Goal: Task Accomplishment & Management: Manage account settings

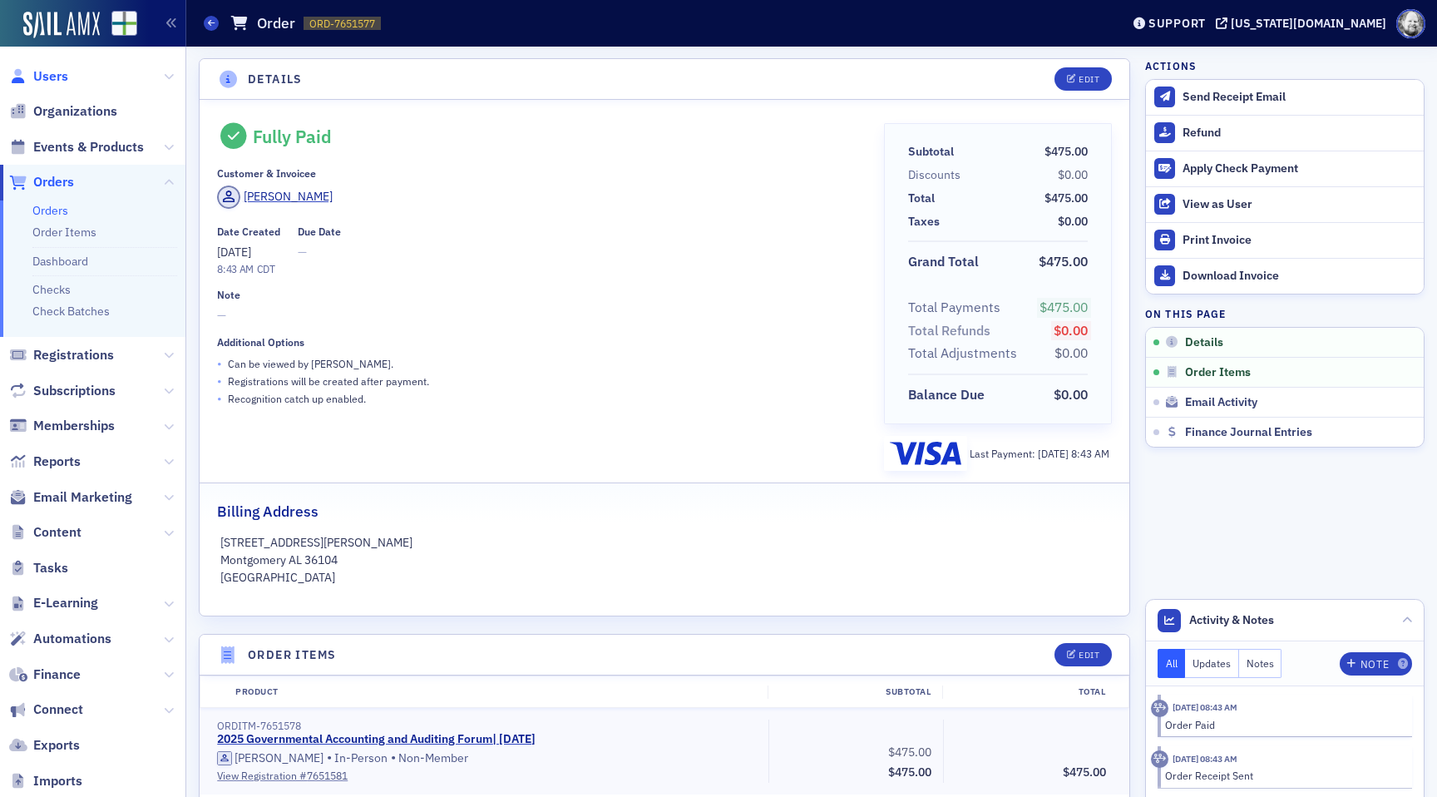
click at [54, 74] on span "Users" at bounding box center [50, 76] width 35 height 18
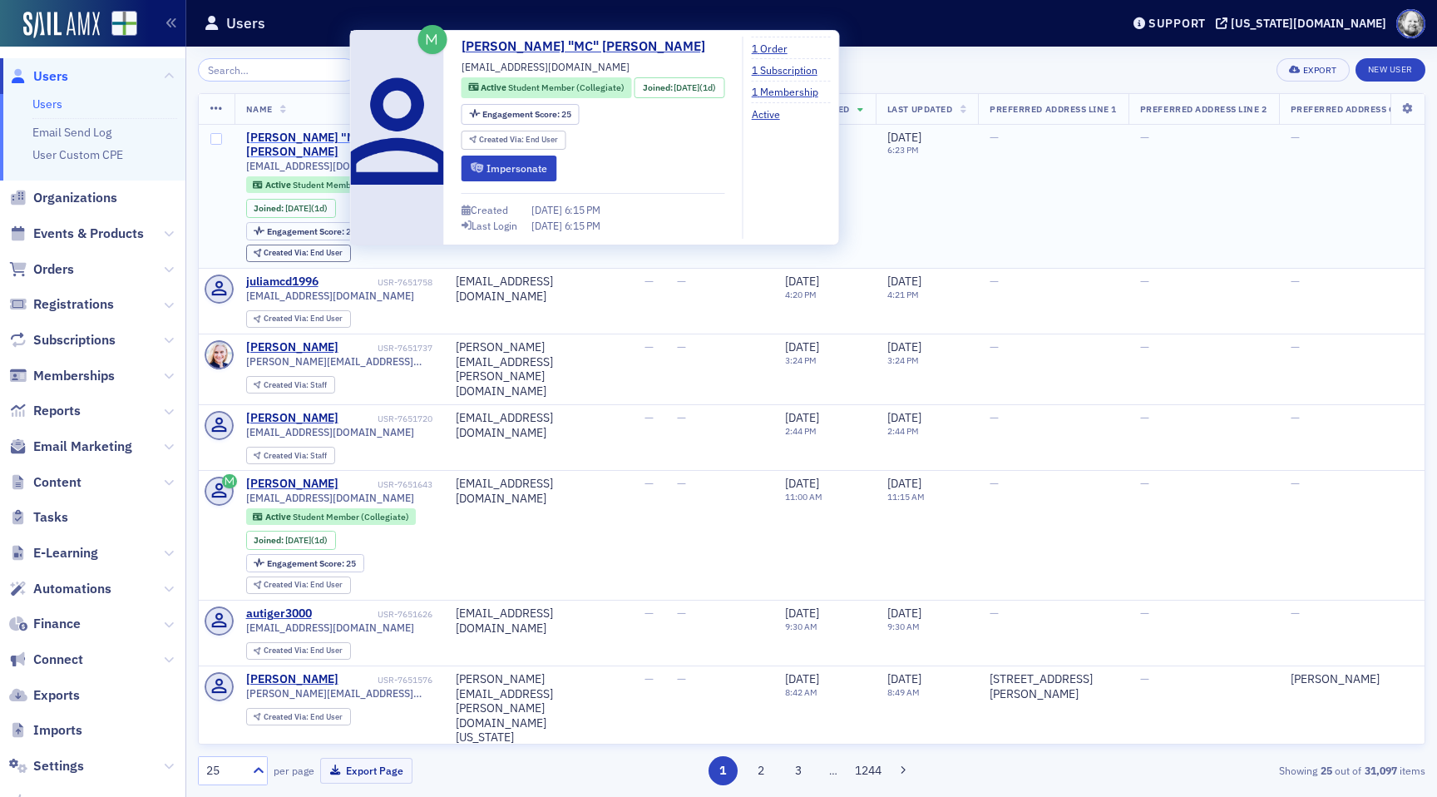
click at [327, 134] on div "[PERSON_NAME] "MC" [PERSON_NAME]" at bounding box center [310, 145] width 128 height 29
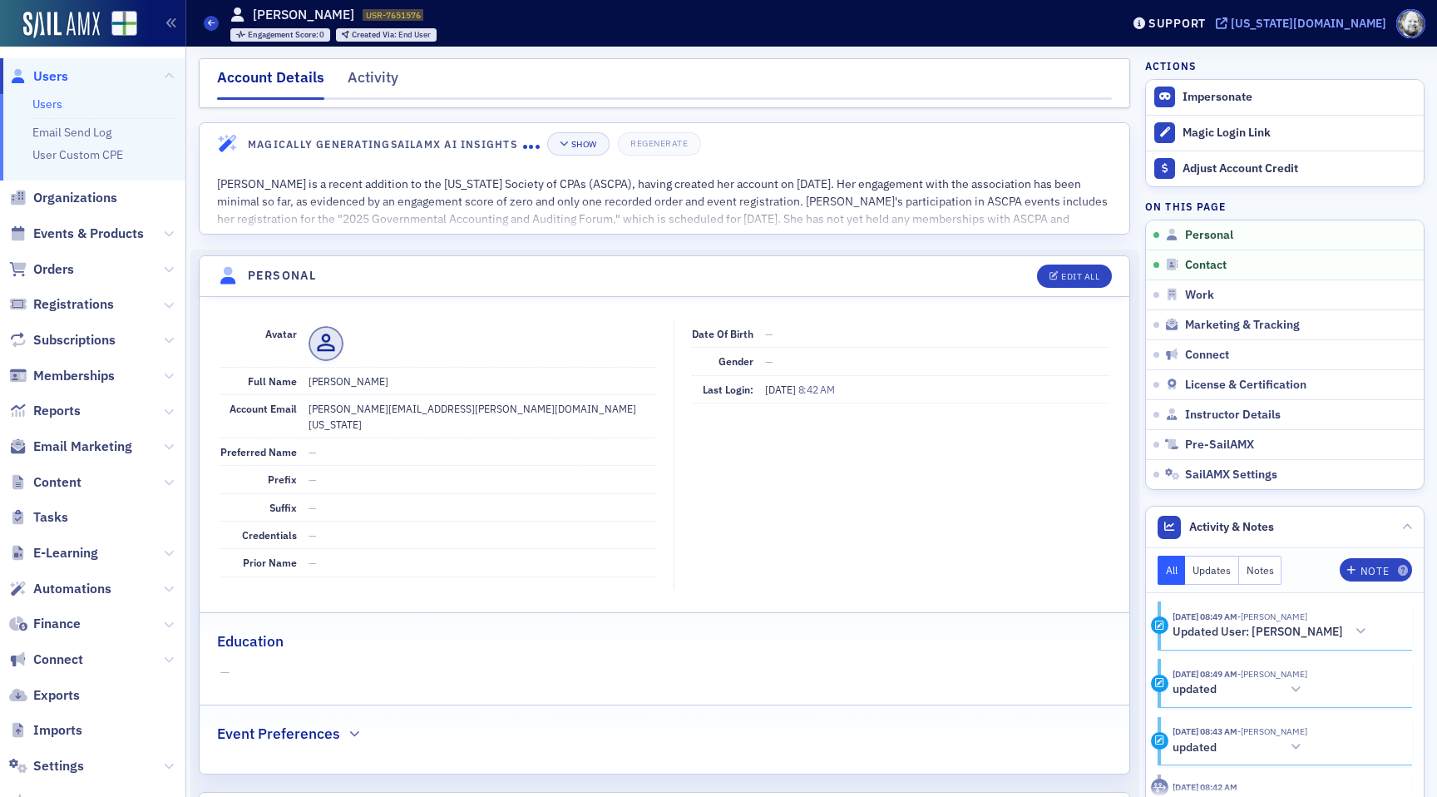
click at [1348, 24] on div "[US_STATE][DOMAIN_NAME]" at bounding box center [1309, 23] width 156 height 15
click at [1310, 635] on h5 "Updated User: Amanda Rollan" at bounding box center [1258, 632] width 171 height 15
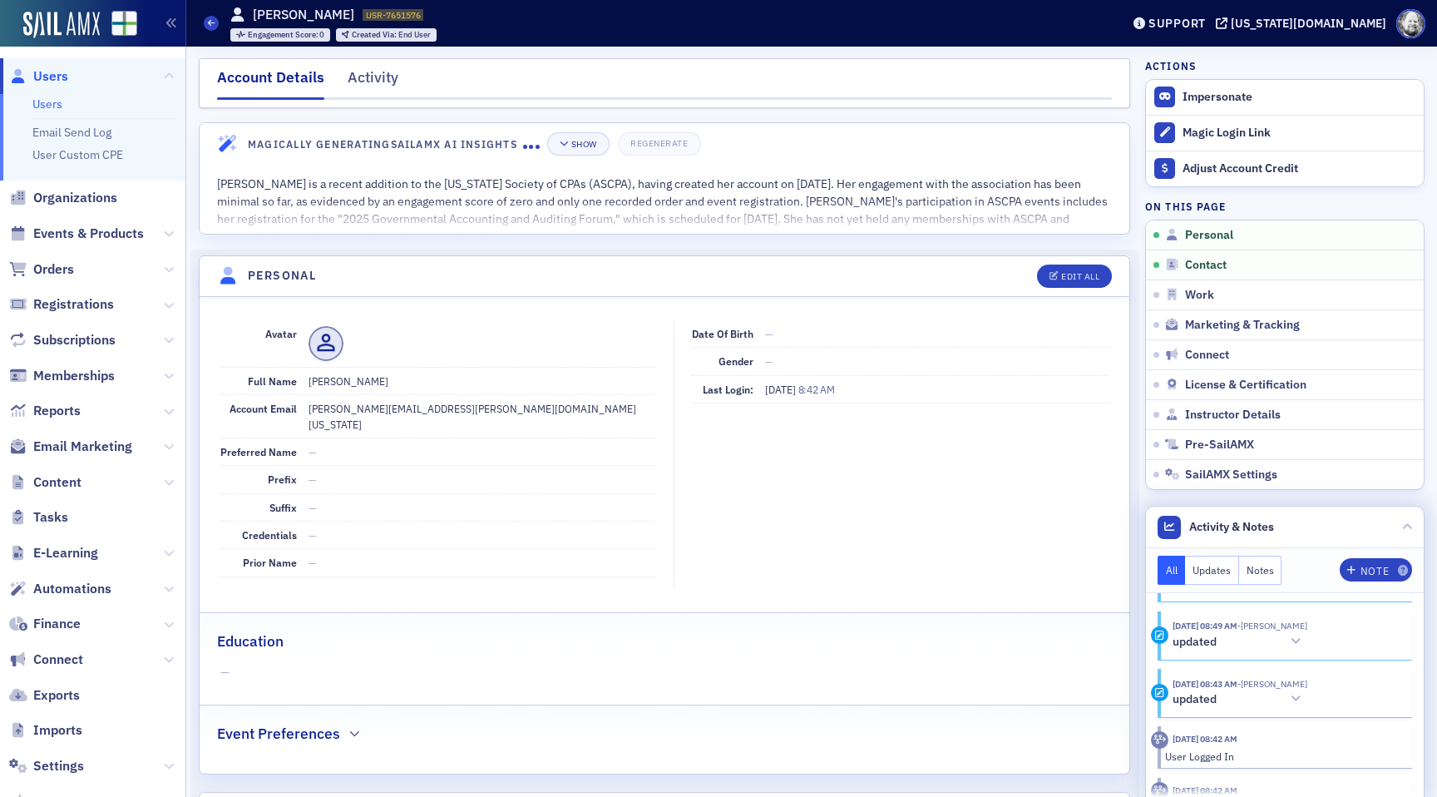
scroll to position [236, 0]
click at [1301, 635] on icon at bounding box center [1296, 640] width 10 height 12
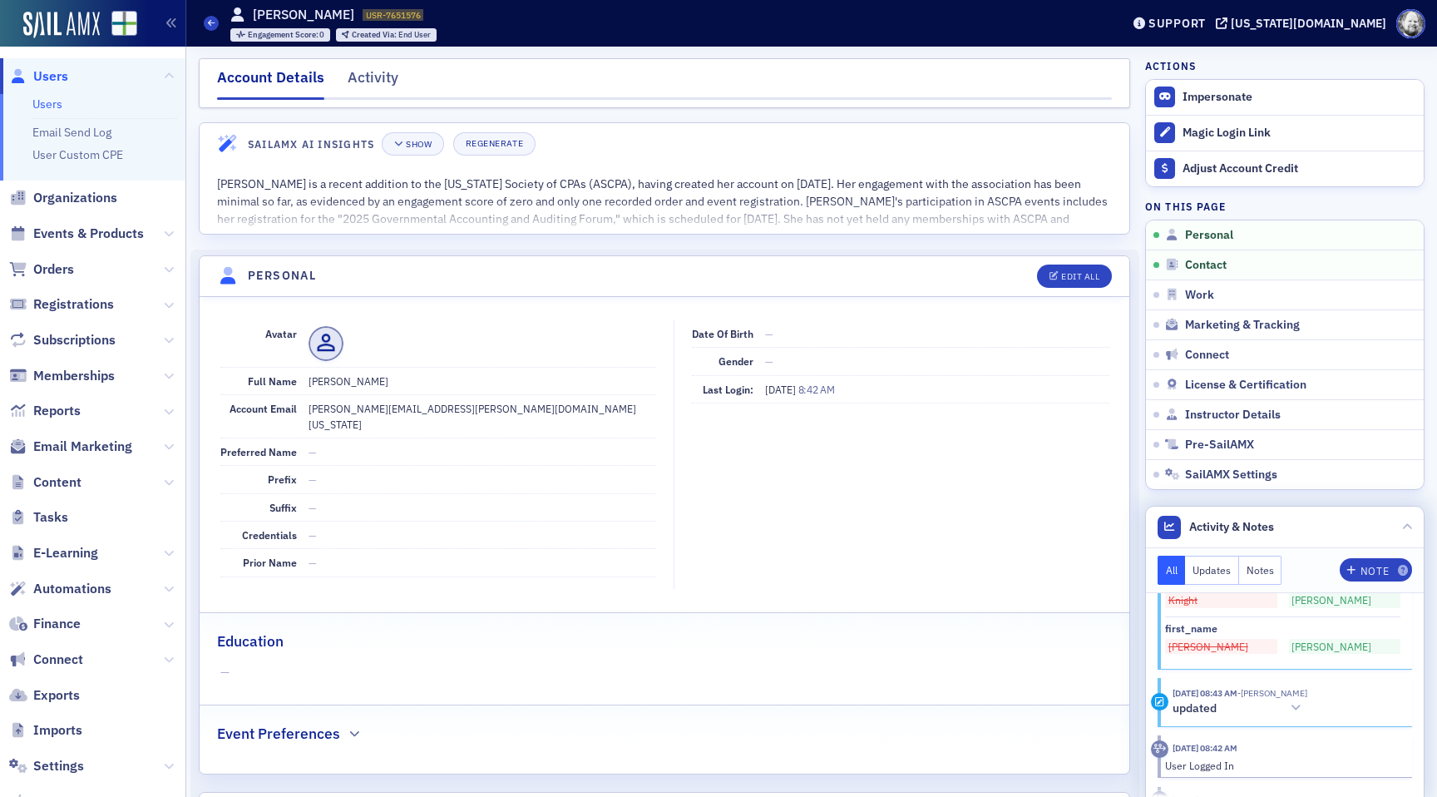
scroll to position [337, 0]
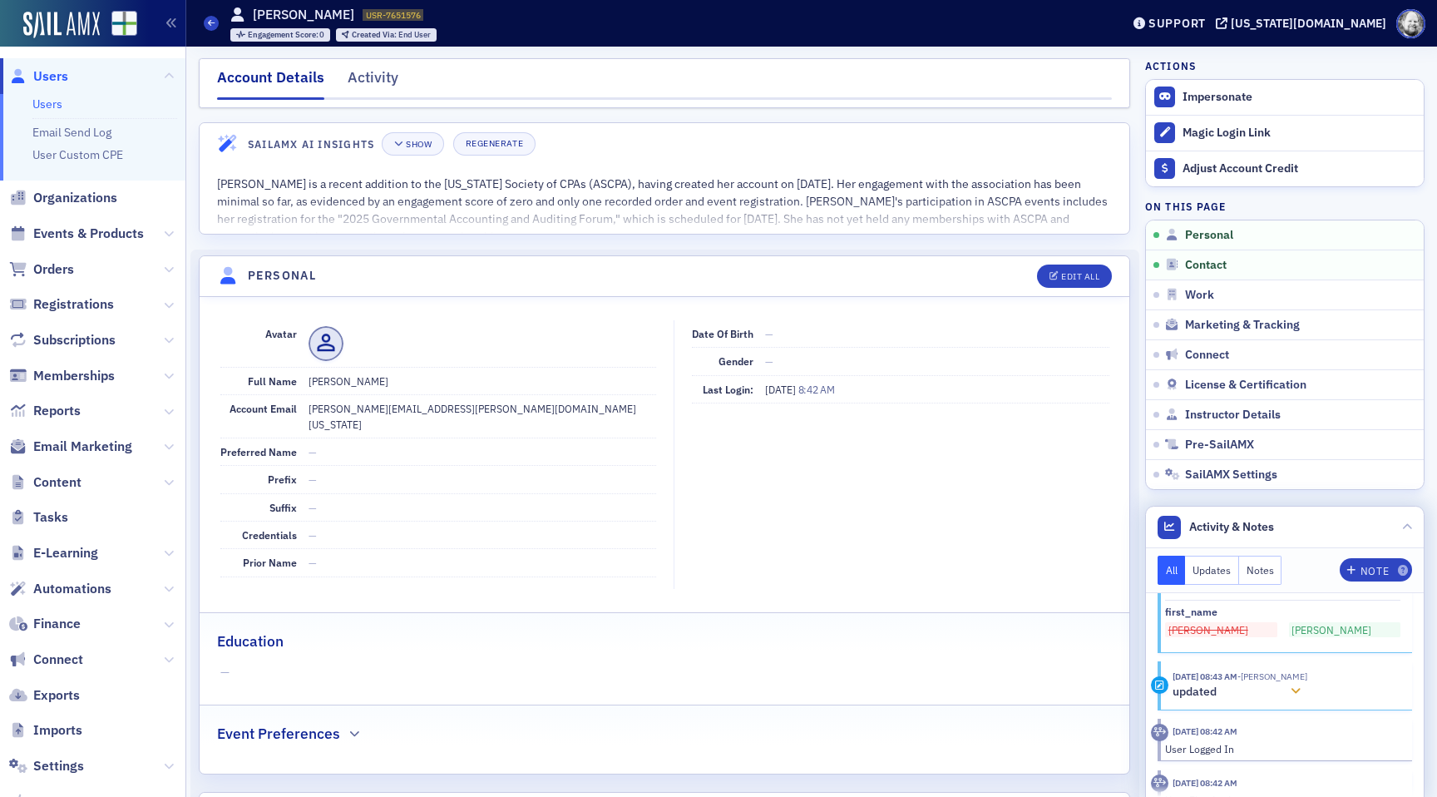
click at [1308, 685] on div at bounding box center [1295, 691] width 23 height 17
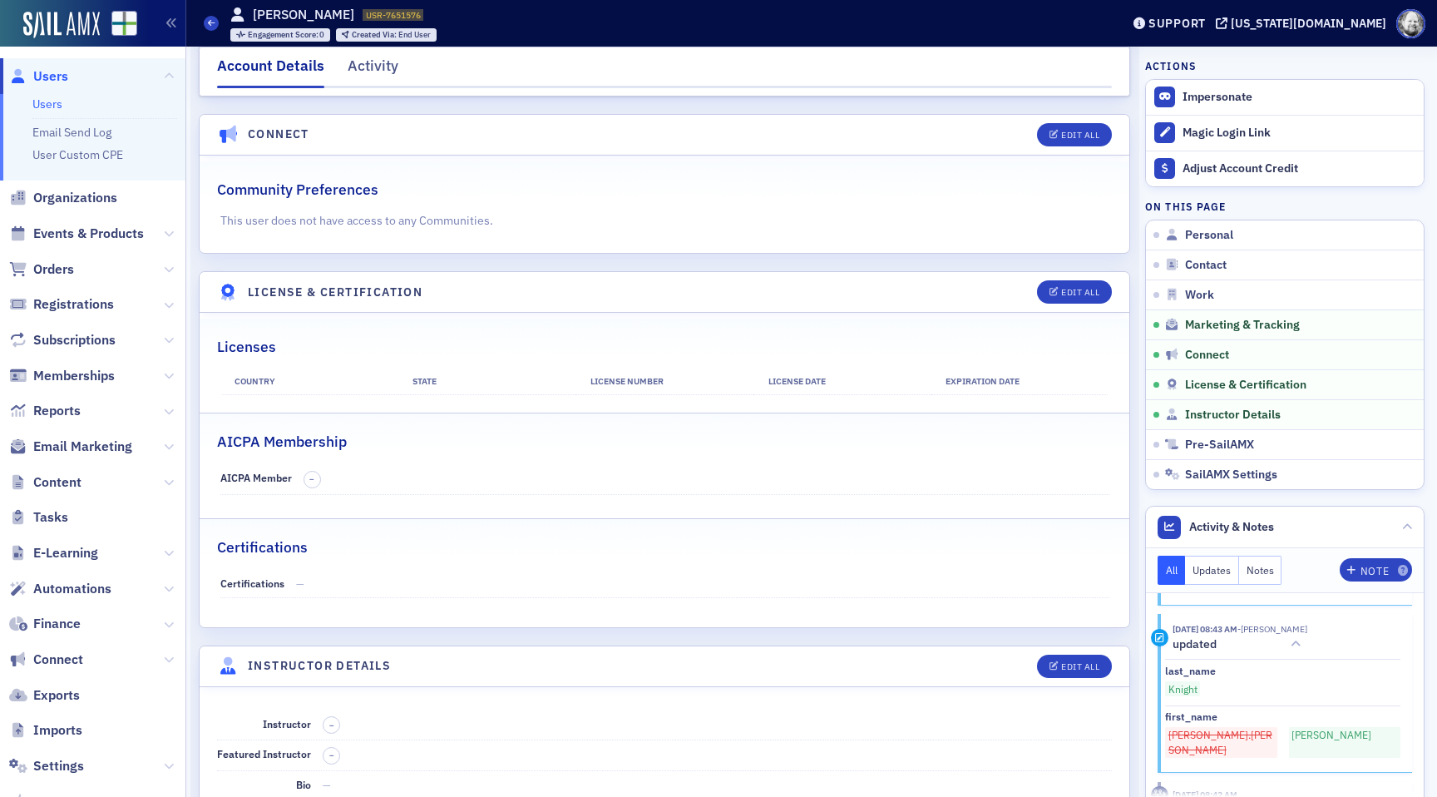
scroll to position [2315, 0]
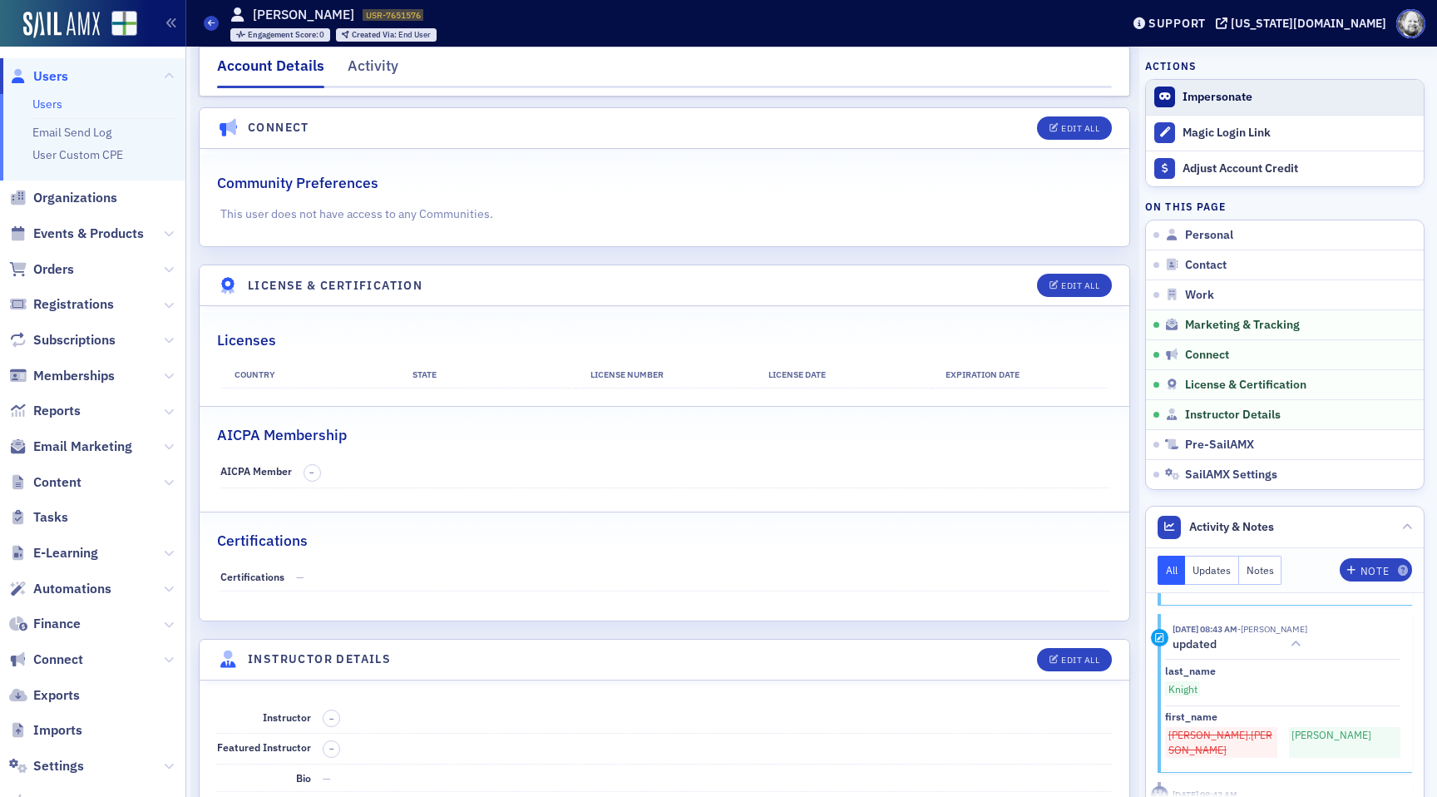
click at [1214, 87] on span "Impersonate" at bounding box center [1285, 97] width 278 height 35
click at [1262, 101] on form "Impersonate" at bounding box center [1299, 97] width 233 height 15
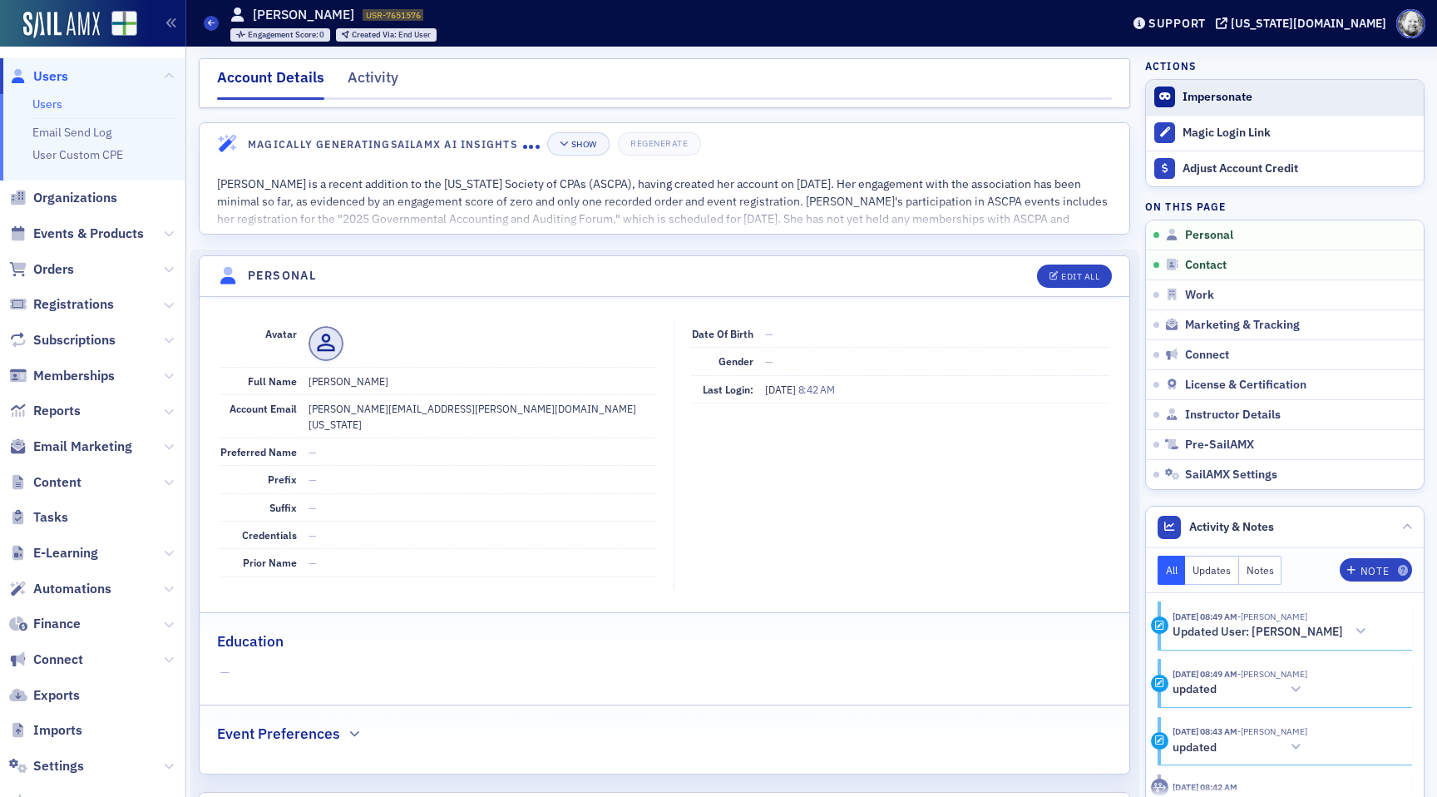
click at [1216, 87] on span "Impersonate" at bounding box center [1285, 97] width 278 height 35
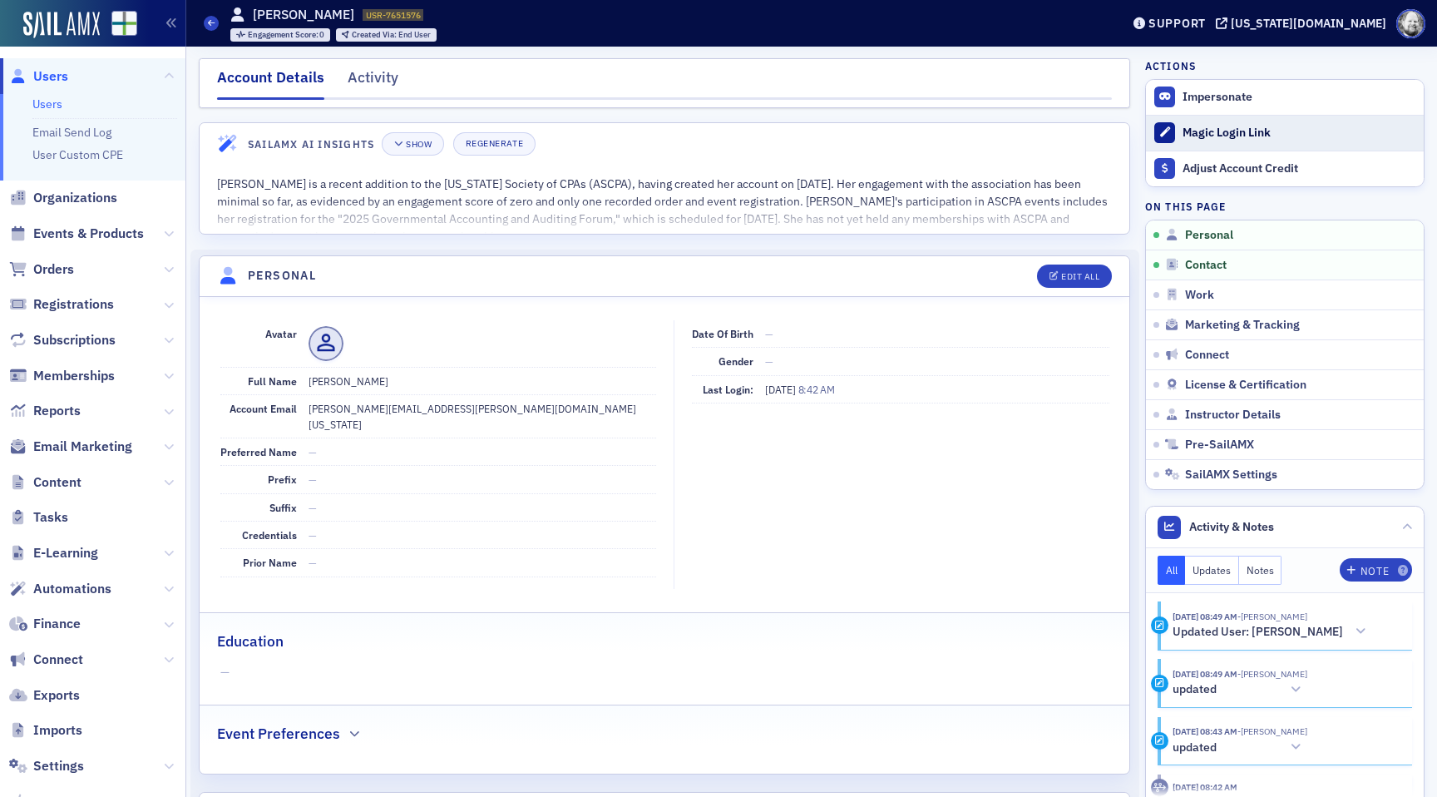
click at [1226, 126] on div "Magic Login Link" at bounding box center [1299, 133] width 233 height 15
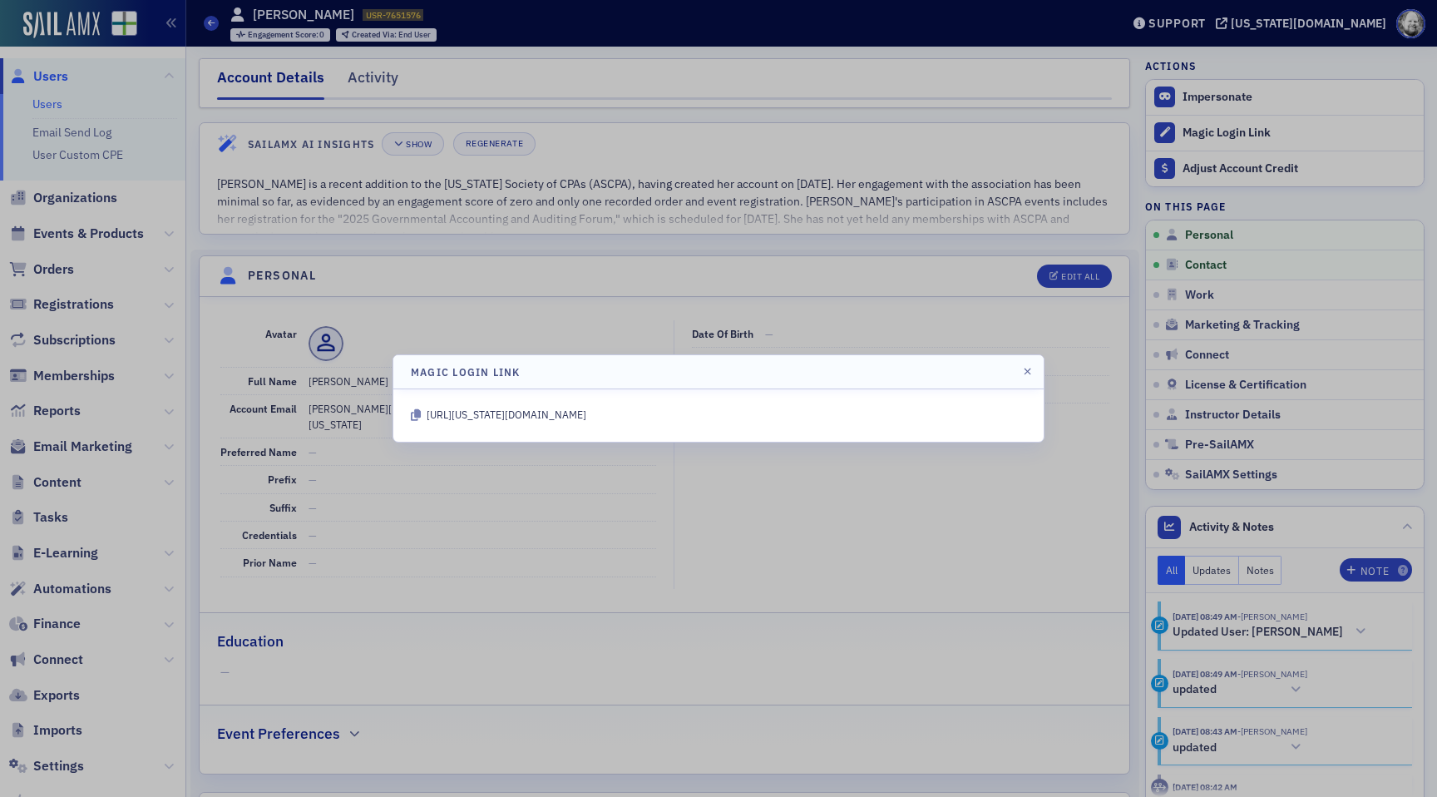
click at [1026, 383] on header "Magic Login Link" at bounding box center [718, 371] width 651 height 33
click at [1027, 374] on icon "button" at bounding box center [1027, 372] width 7 height 10
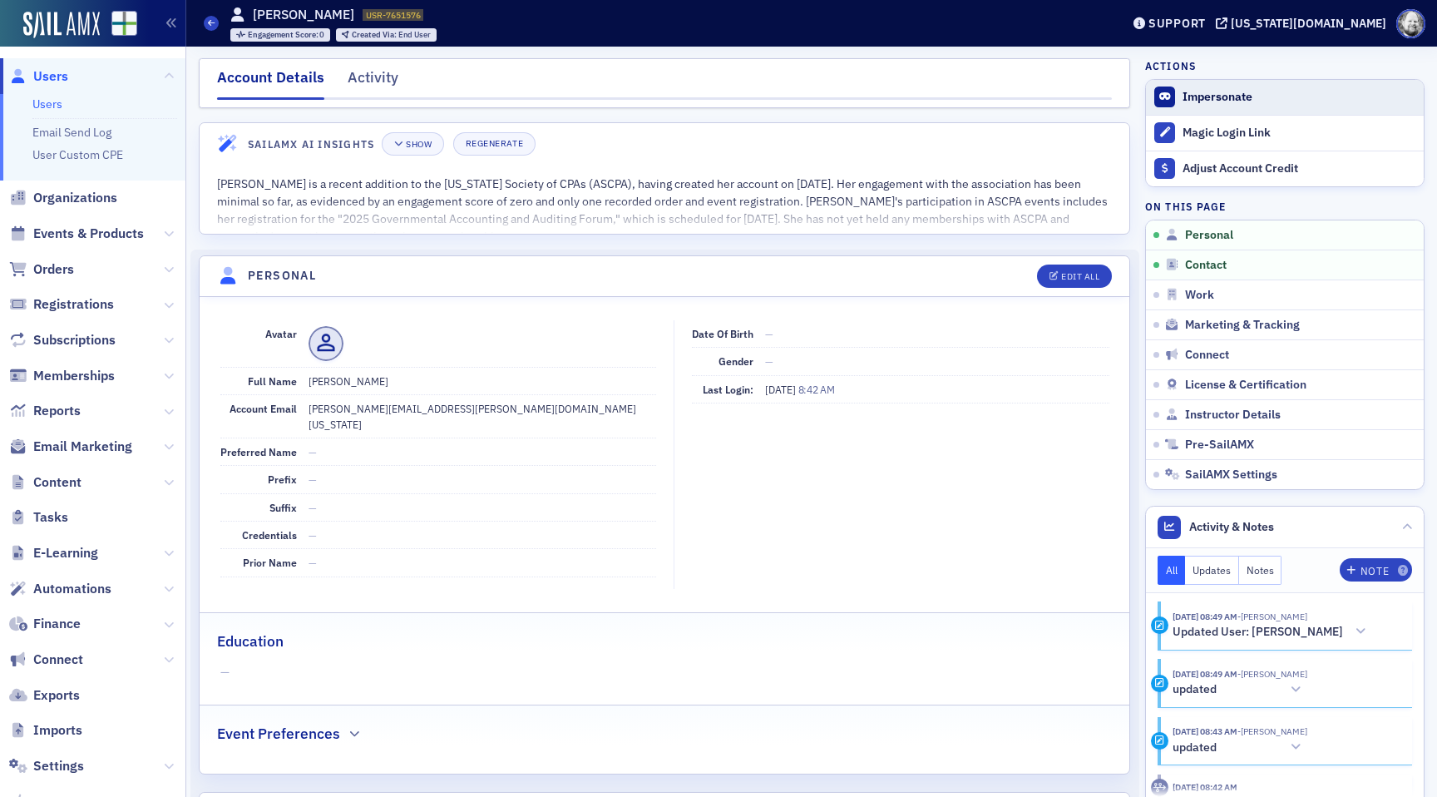
click at [1198, 101] on button "Impersonate" at bounding box center [1218, 97] width 70 height 15
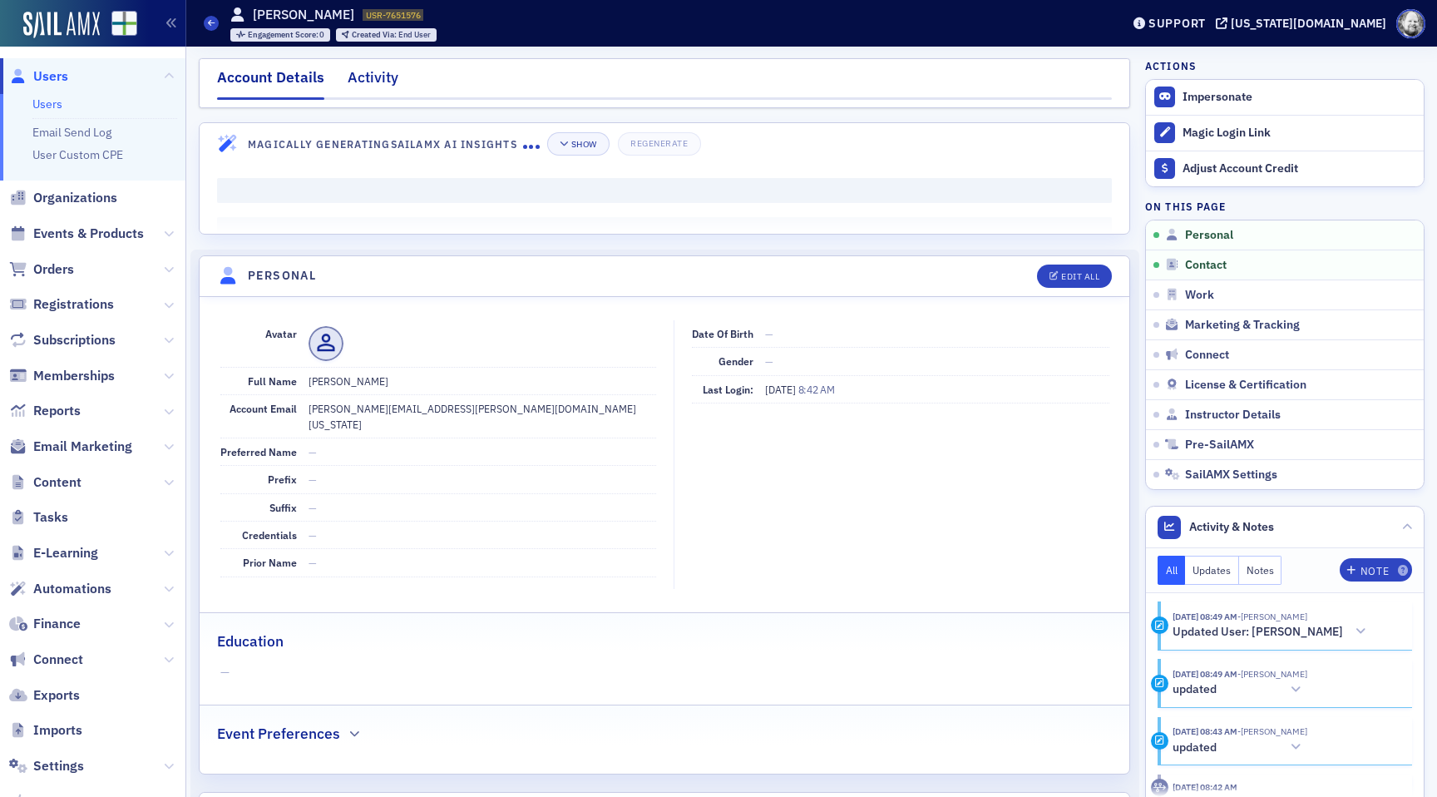
click at [374, 76] on div "Activity" at bounding box center [373, 82] width 51 height 31
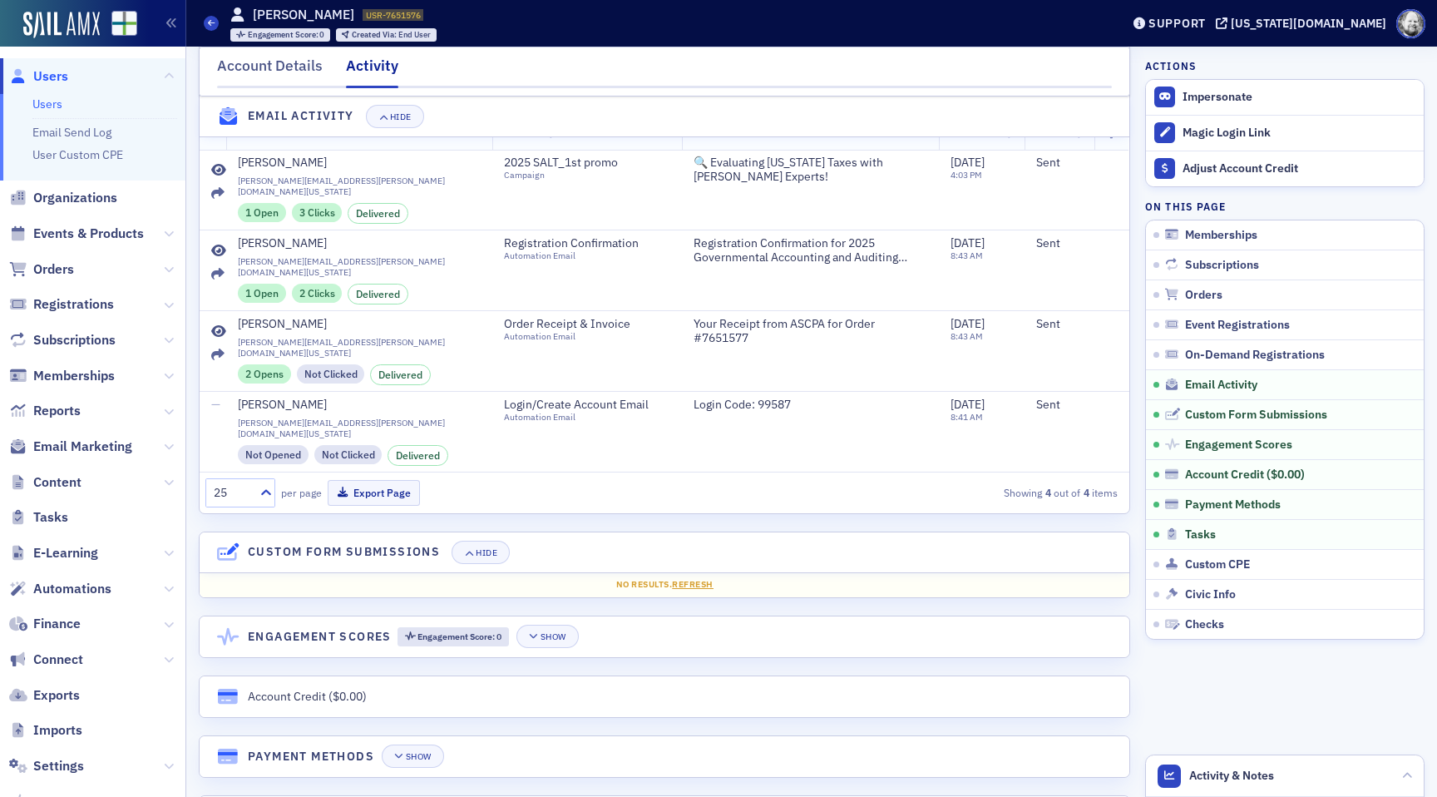
scroll to position [839, 0]
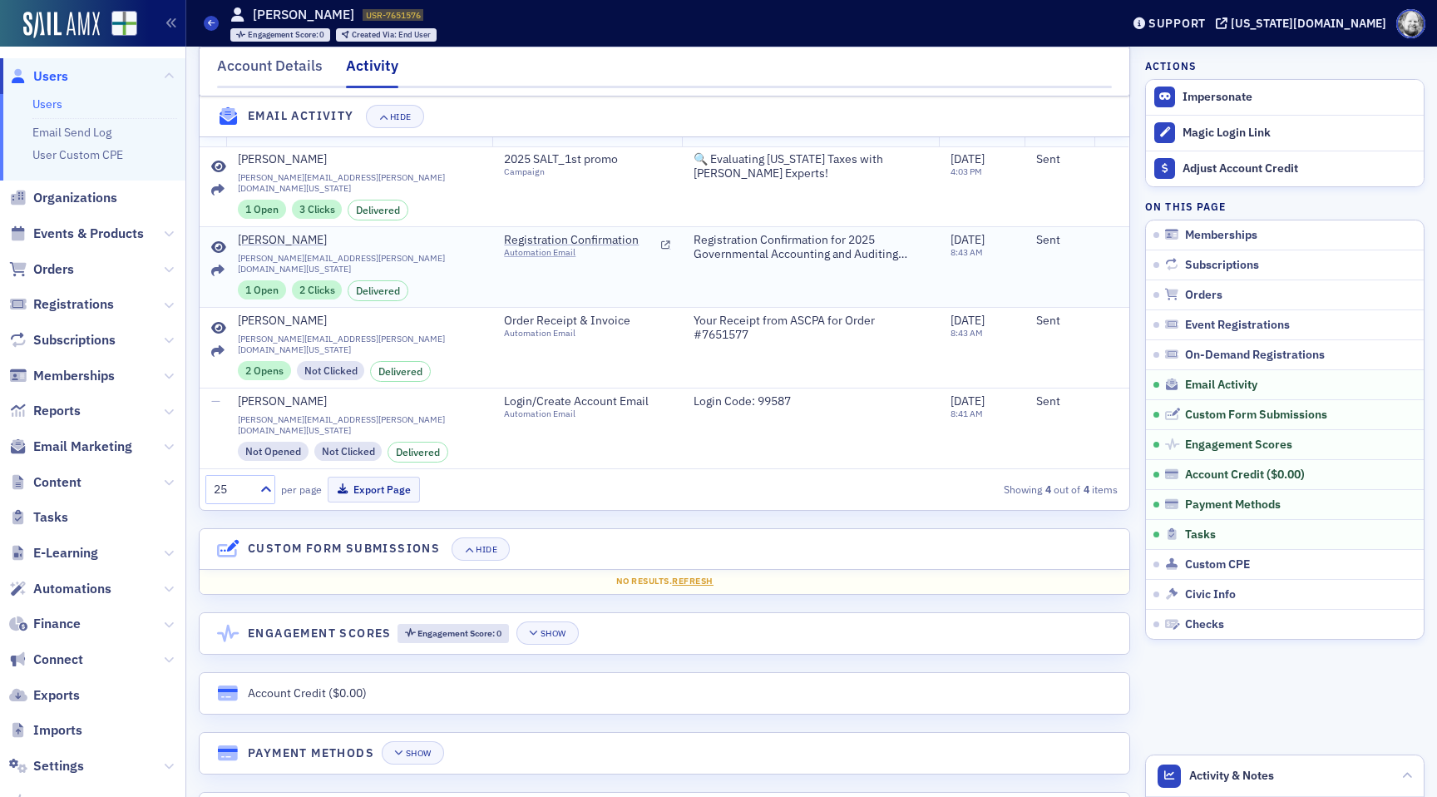
click at [219, 241] on icon at bounding box center [218, 247] width 15 height 13
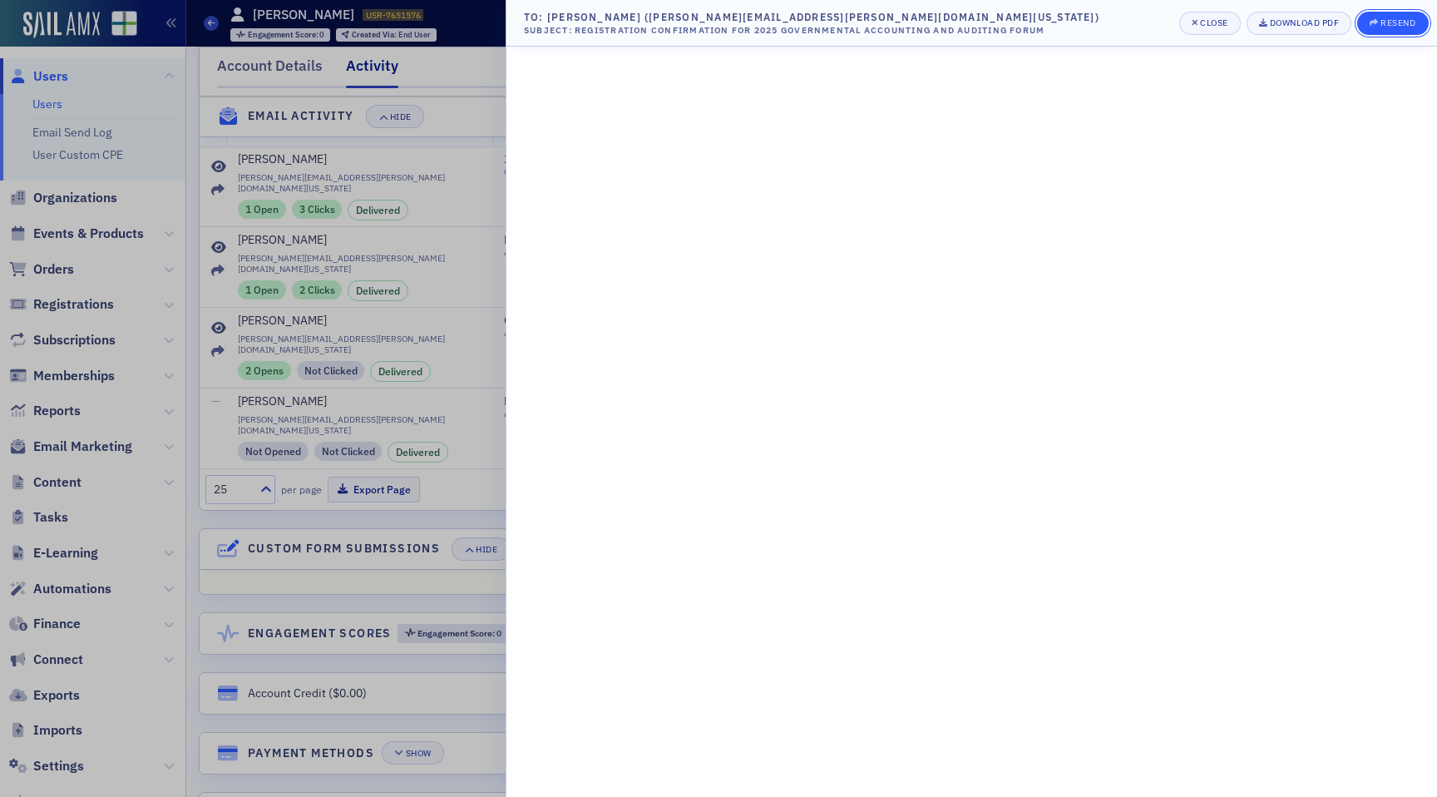
click at [1393, 24] on div "Resend" at bounding box center [1398, 22] width 35 height 9
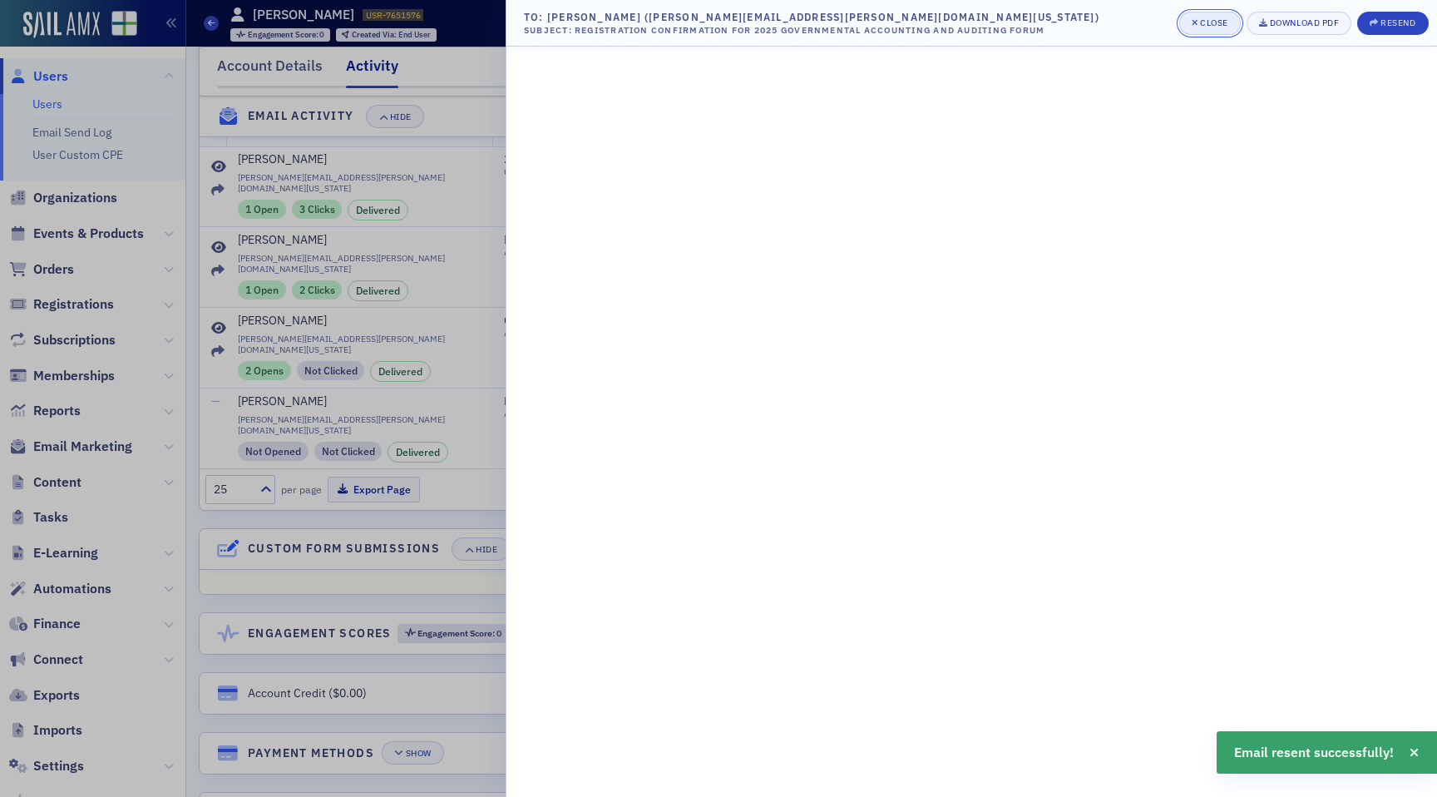
click at [1213, 25] on div "Close" at bounding box center [1214, 22] width 28 height 9
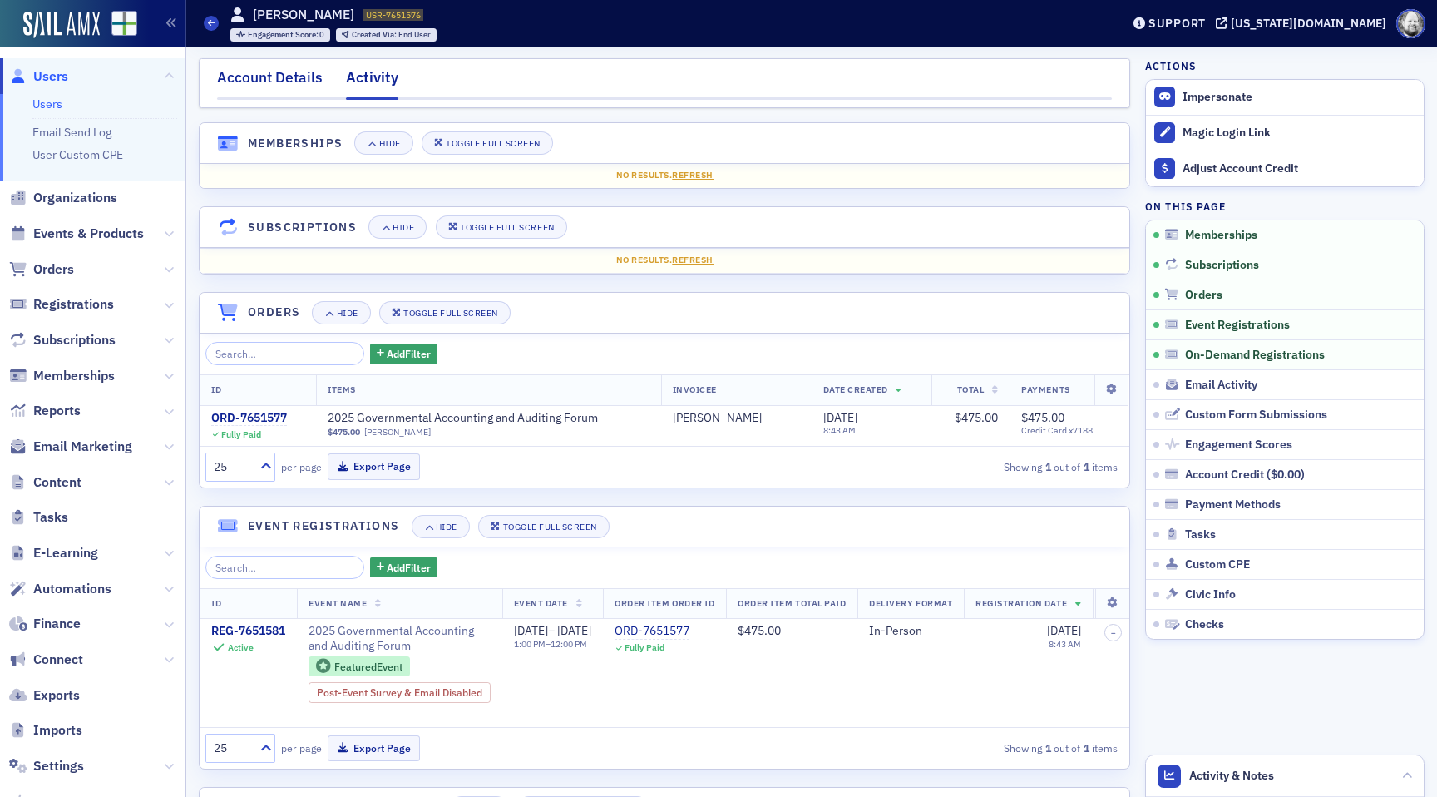
click at [278, 80] on div "Account Details" at bounding box center [270, 82] width 106 height 31
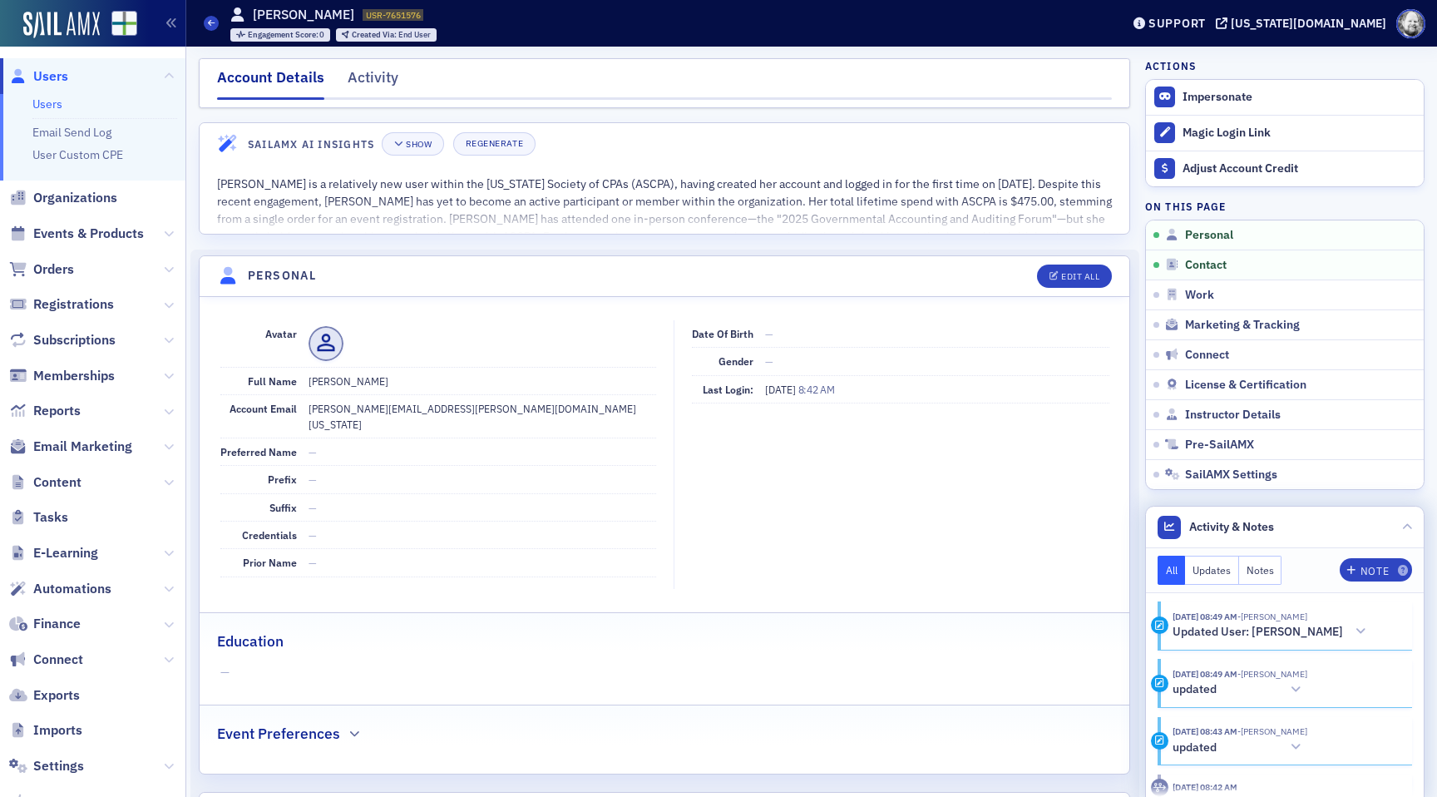
scroll to position [252, 0]
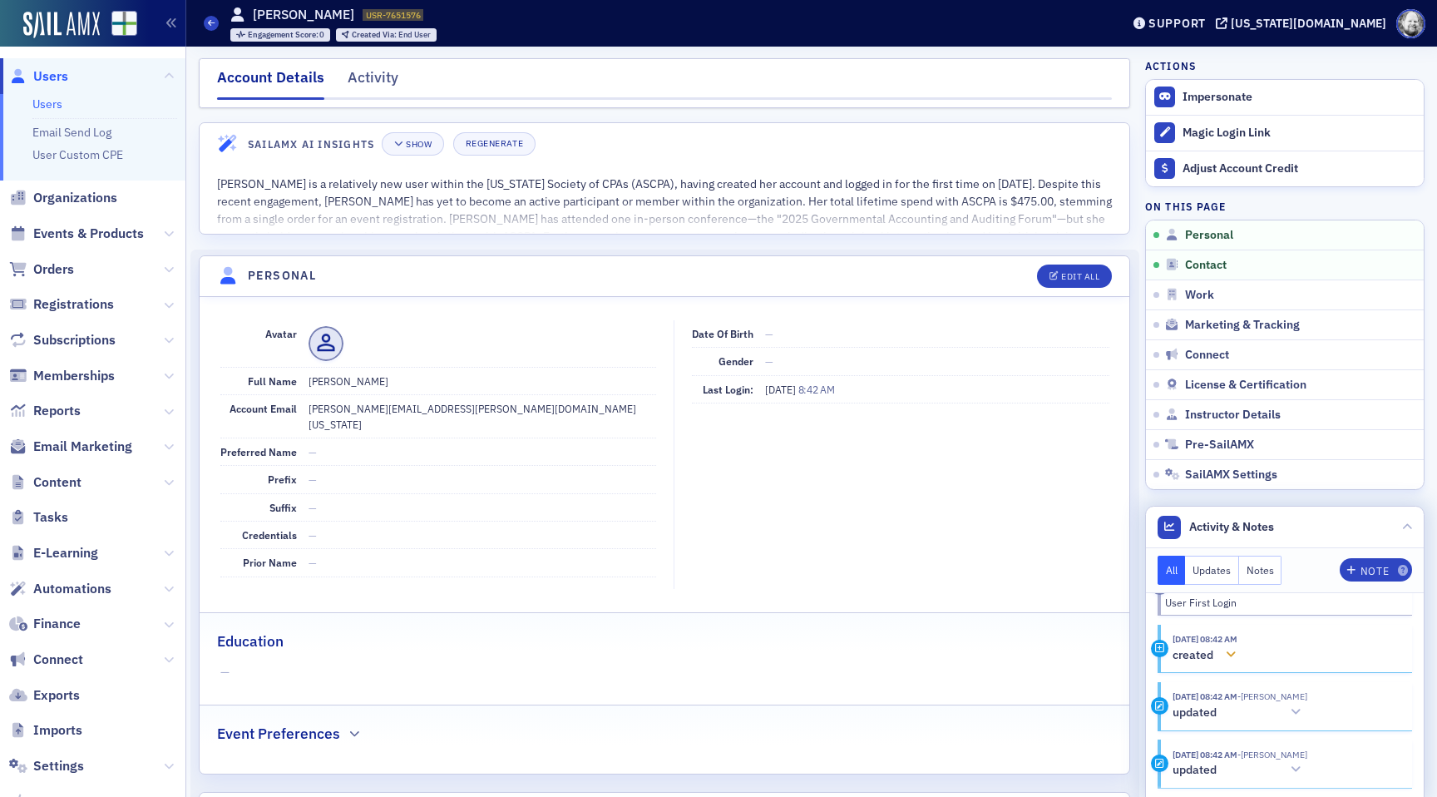
click at [1243, 650] on div at bounding box center [1231, 654] width 23 height 17
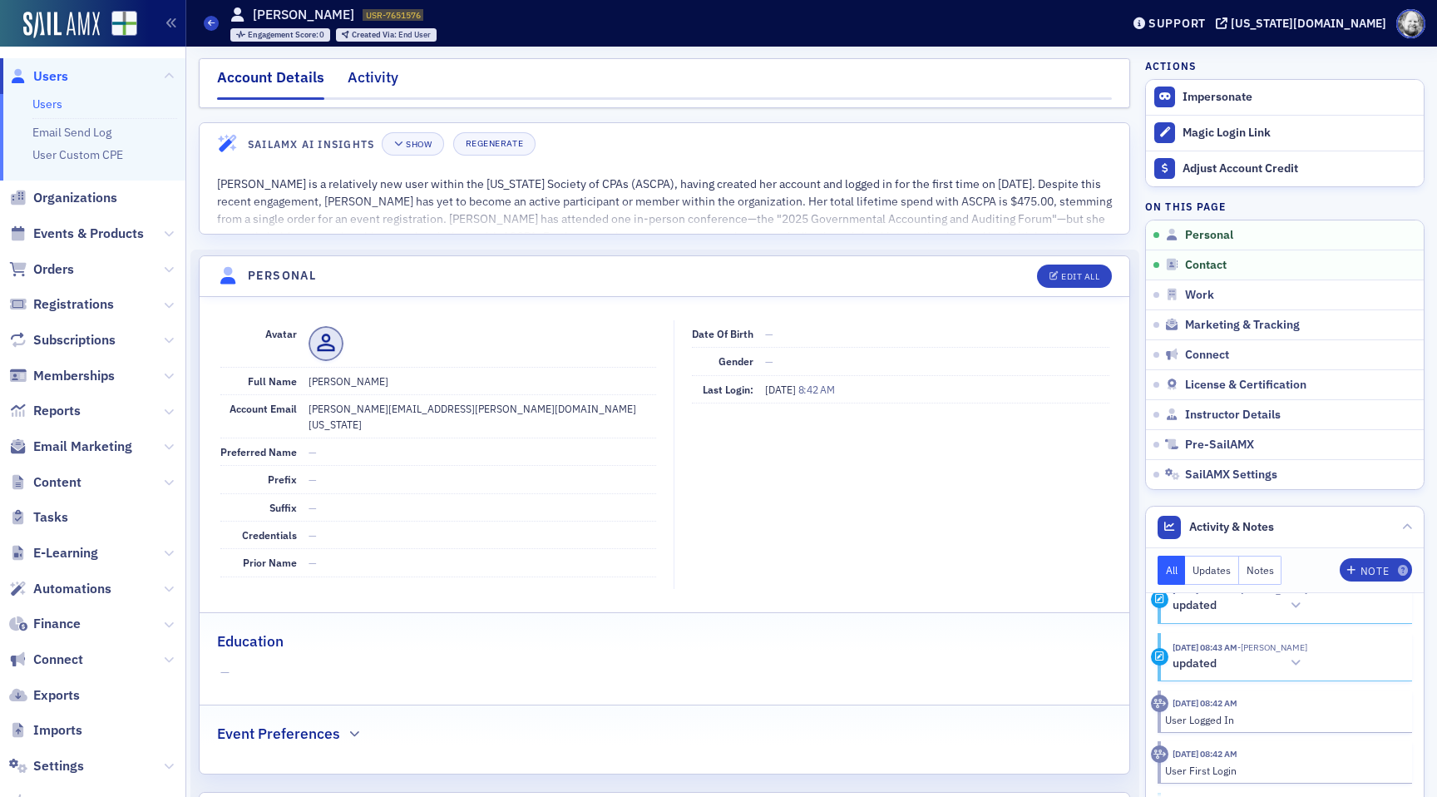
click at [382, 79] on div "Activity" at bounding box center [373, 82] width 51 height 31
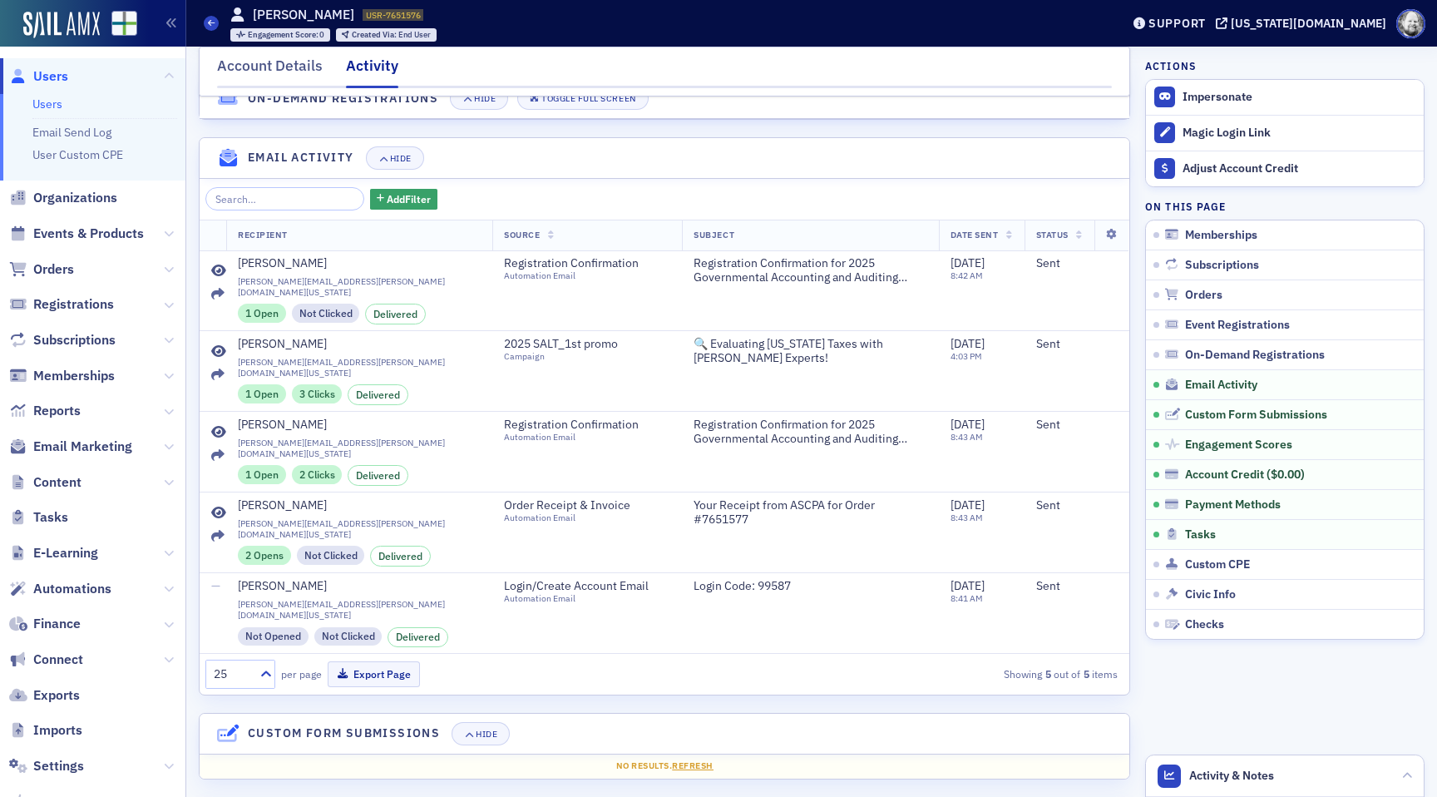
scroll to position [535, 0]
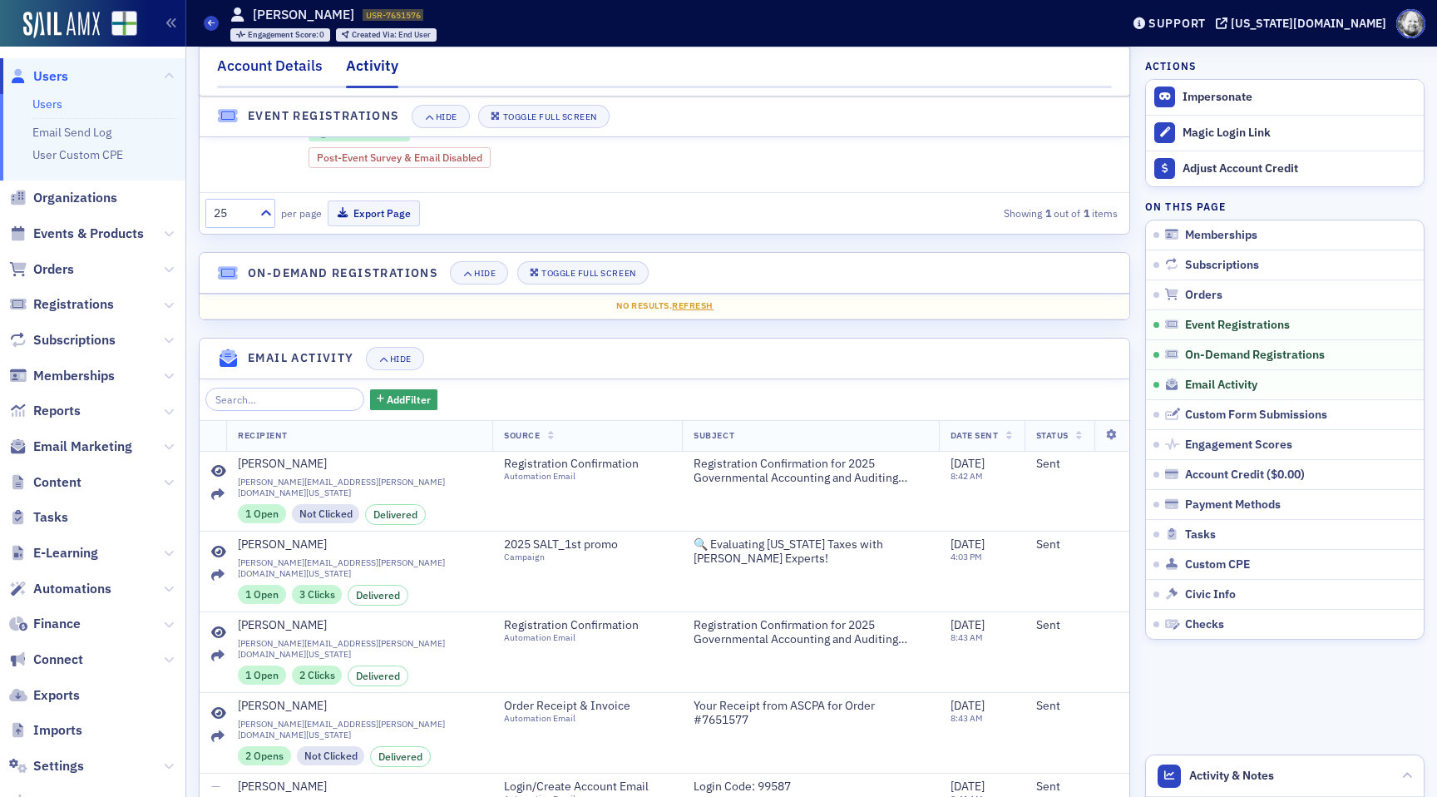
click at [294, 66] on div "Account Details" at bounding box center [270, 70] width 106 height 31
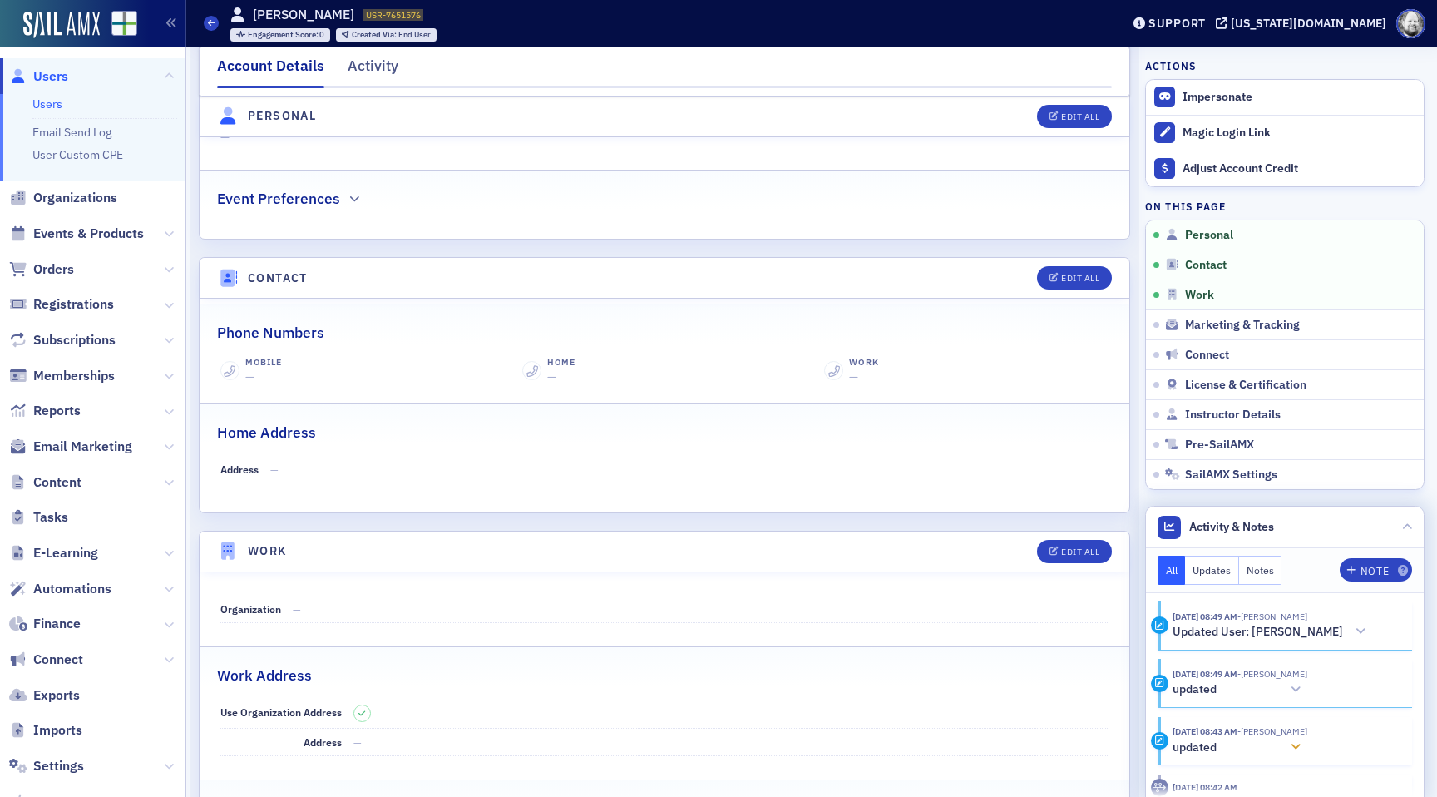
click at [1301, 752] on icon at bounding box center [1296, 747] width 10 height 12
click at [1301, 686] on icon at bounding box center [1296, 690] width 10 height 12
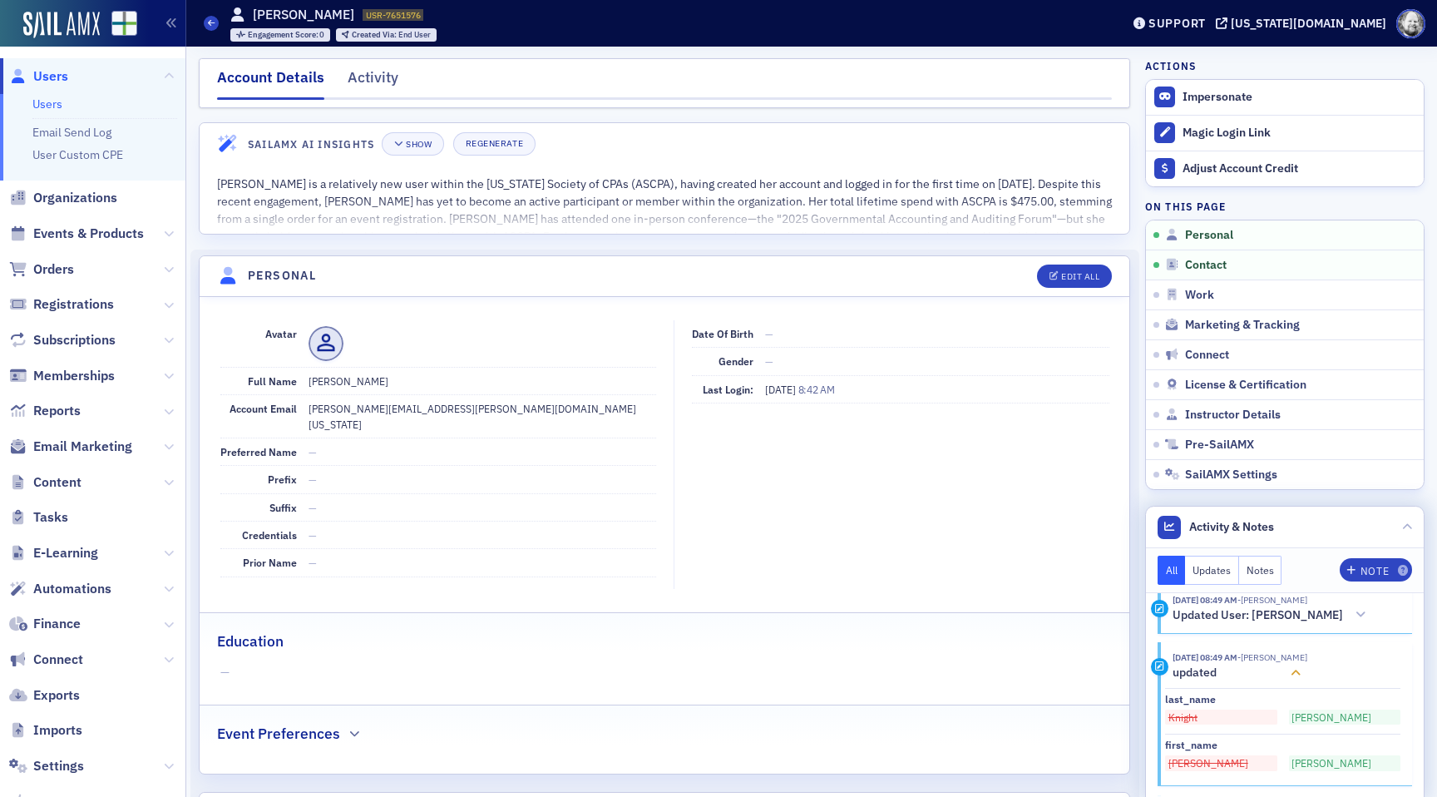
scroll to position [18, 0]
click at [1308, 663] on div at bounding box center [1295, 671] width 23 height 17
click at [1337, 612] on button "Updated User: [PERSON_NAME]" at bounding box center [1273, 613] width 200 height 17
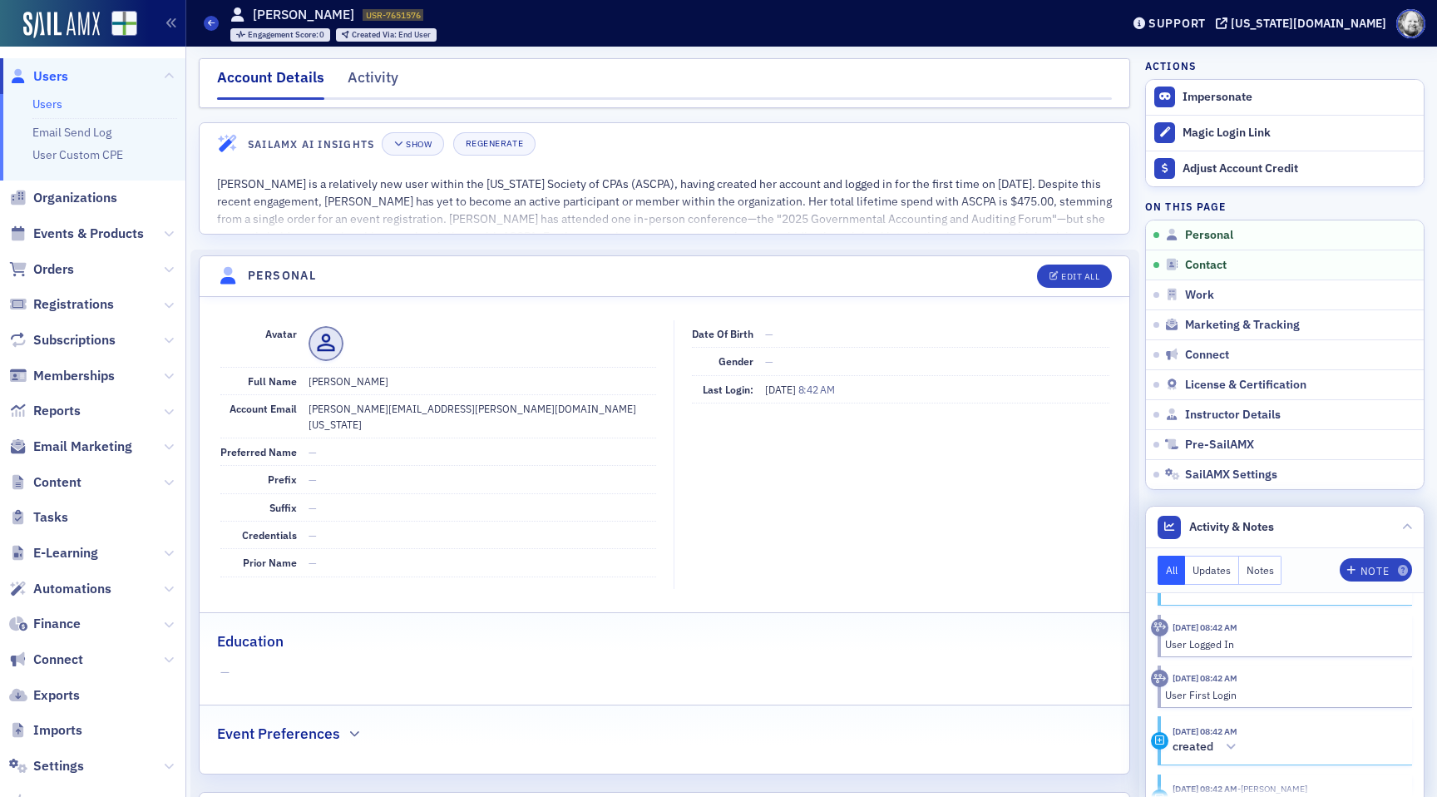
scroll to position [534, 0]
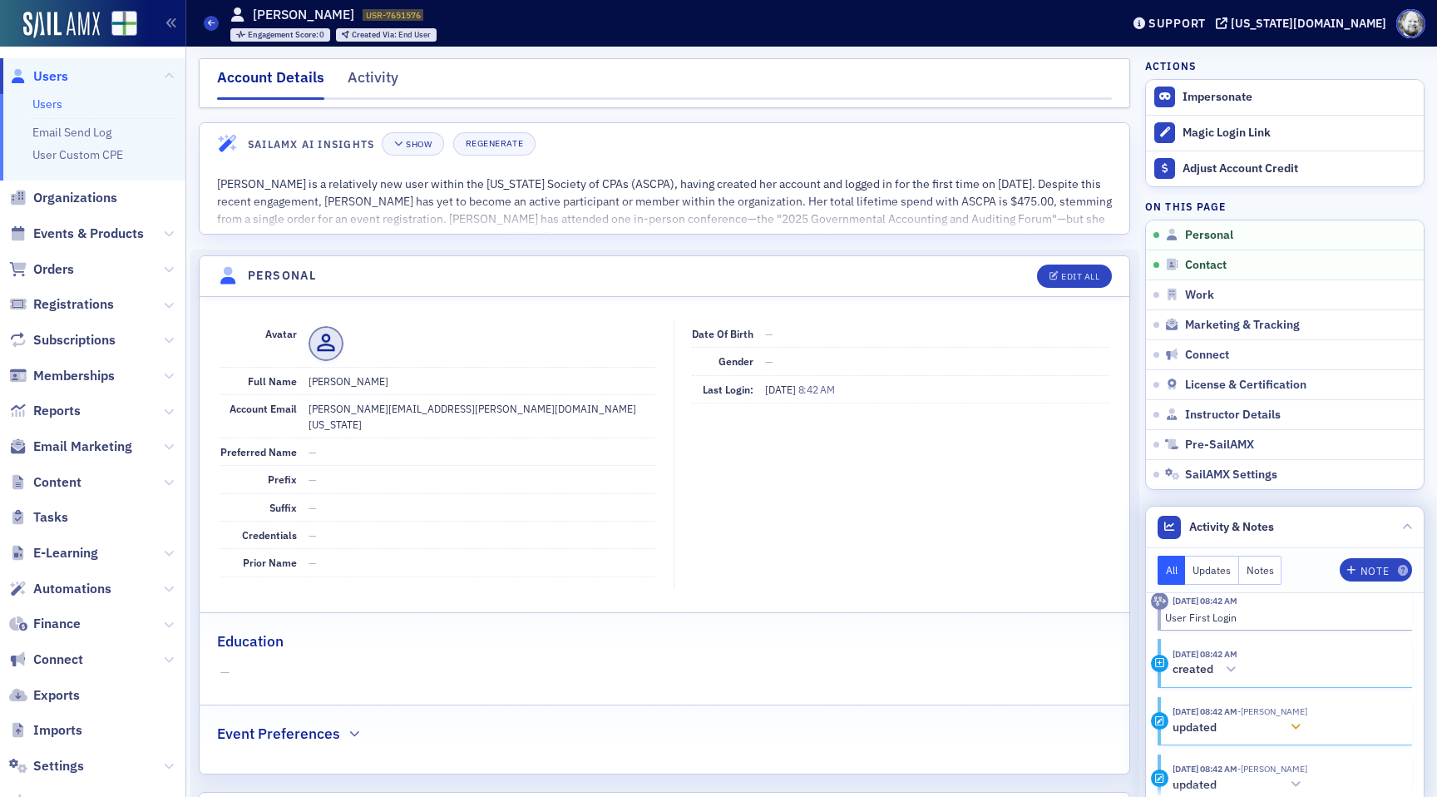
click at [1301, 721] on icon at bounding box center [1296, 727] width 10 height 12
click at [1304, 779] on section "[DATE] 08:42 AM - [PERSON_NAME] updated" at bounding box center [1285, 778] width 255 height 49
click at [1301, 779] on icon at bounding box center [1296, 785] width 10 height 12
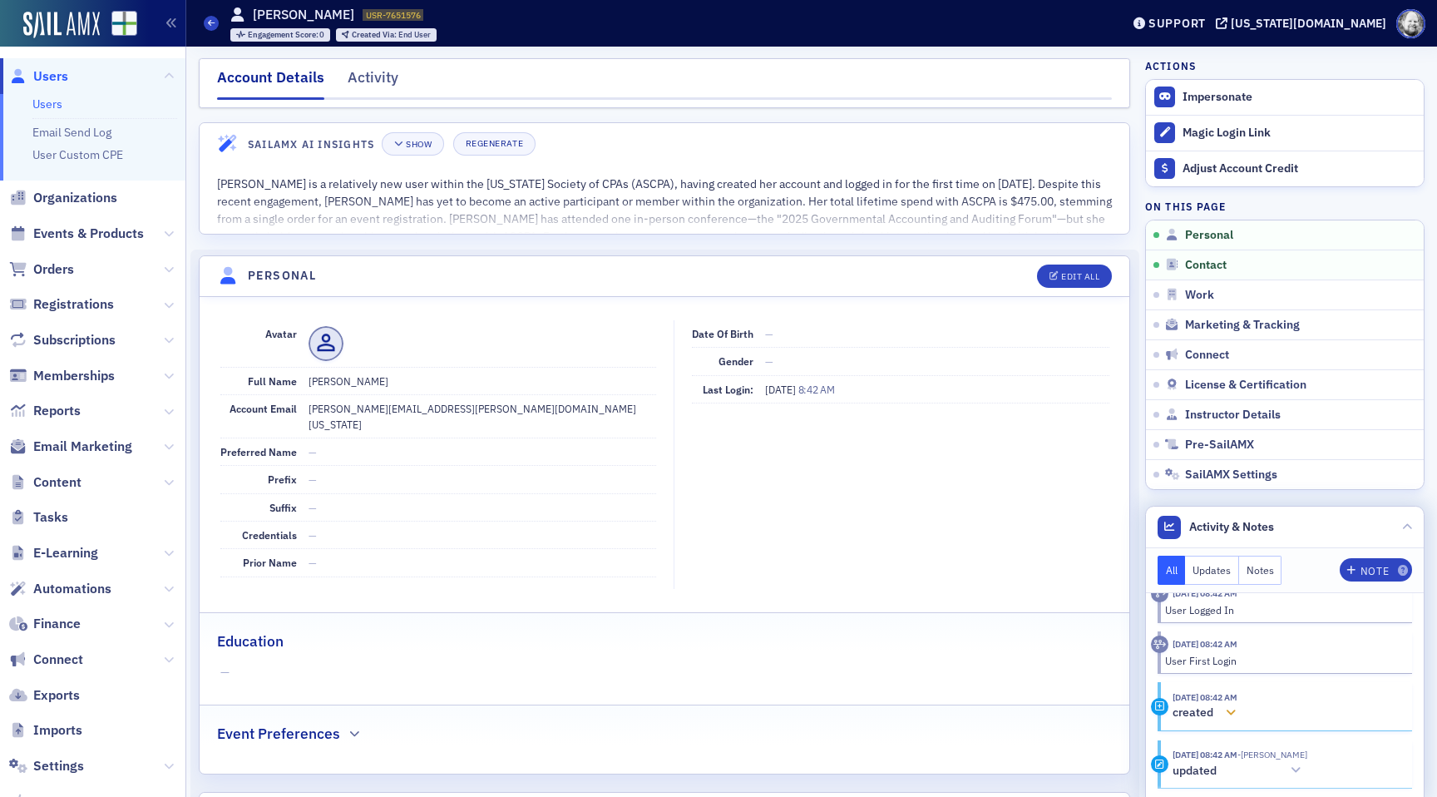
click at [1236, 707] on icon at bounding box center [1231, 713] width 10 height 12
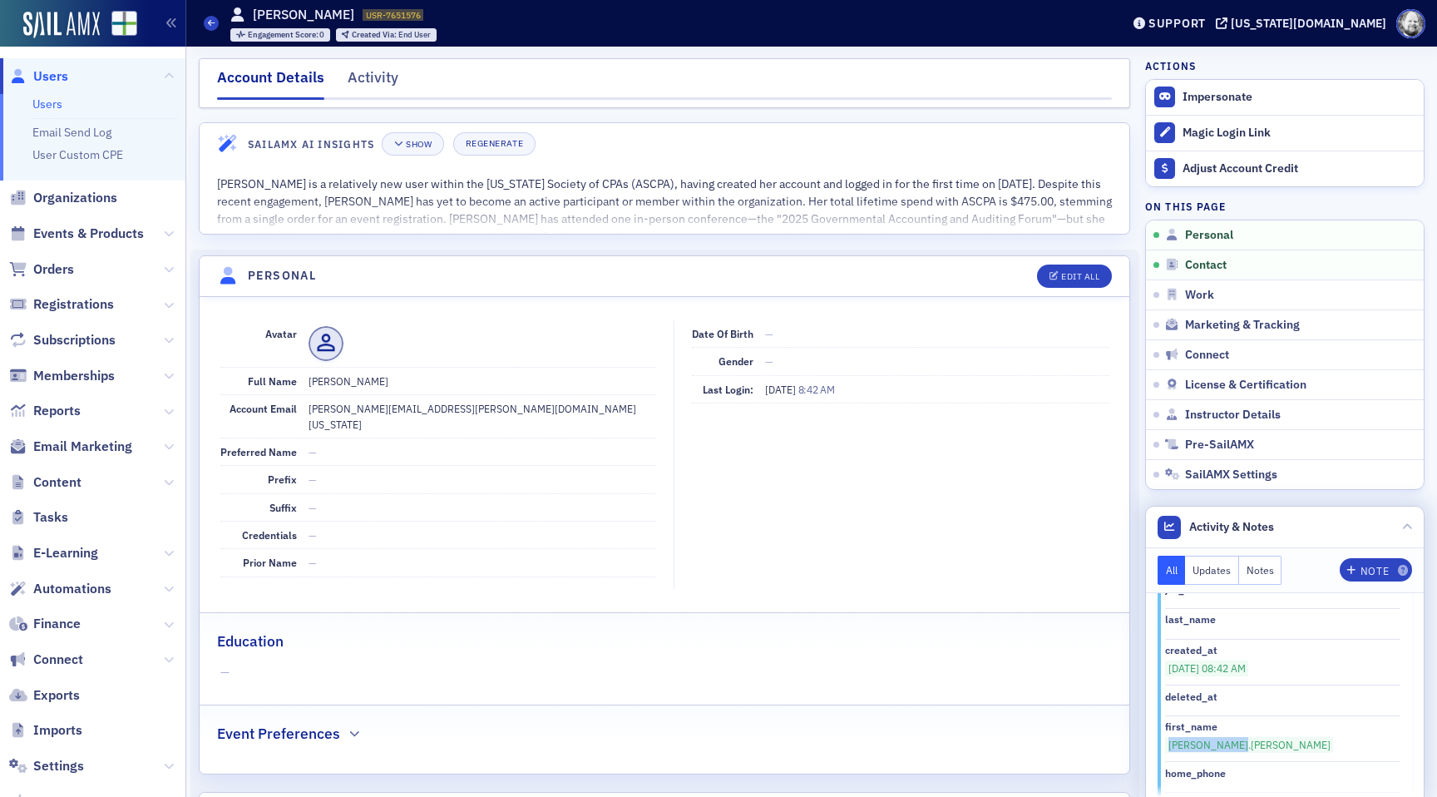
drag, startPoint x: 1165, startPoint y: 714, endPoint x: 1242, endPoint y: 720, distance: 77.6
click at [1242, 737] on div "[PERSON_NAME].[PERSON_NAME]" at bounding box center [1282, 744] width 235 height 15
copy span "[PERSON_NAME].[PERSON_NAME]"
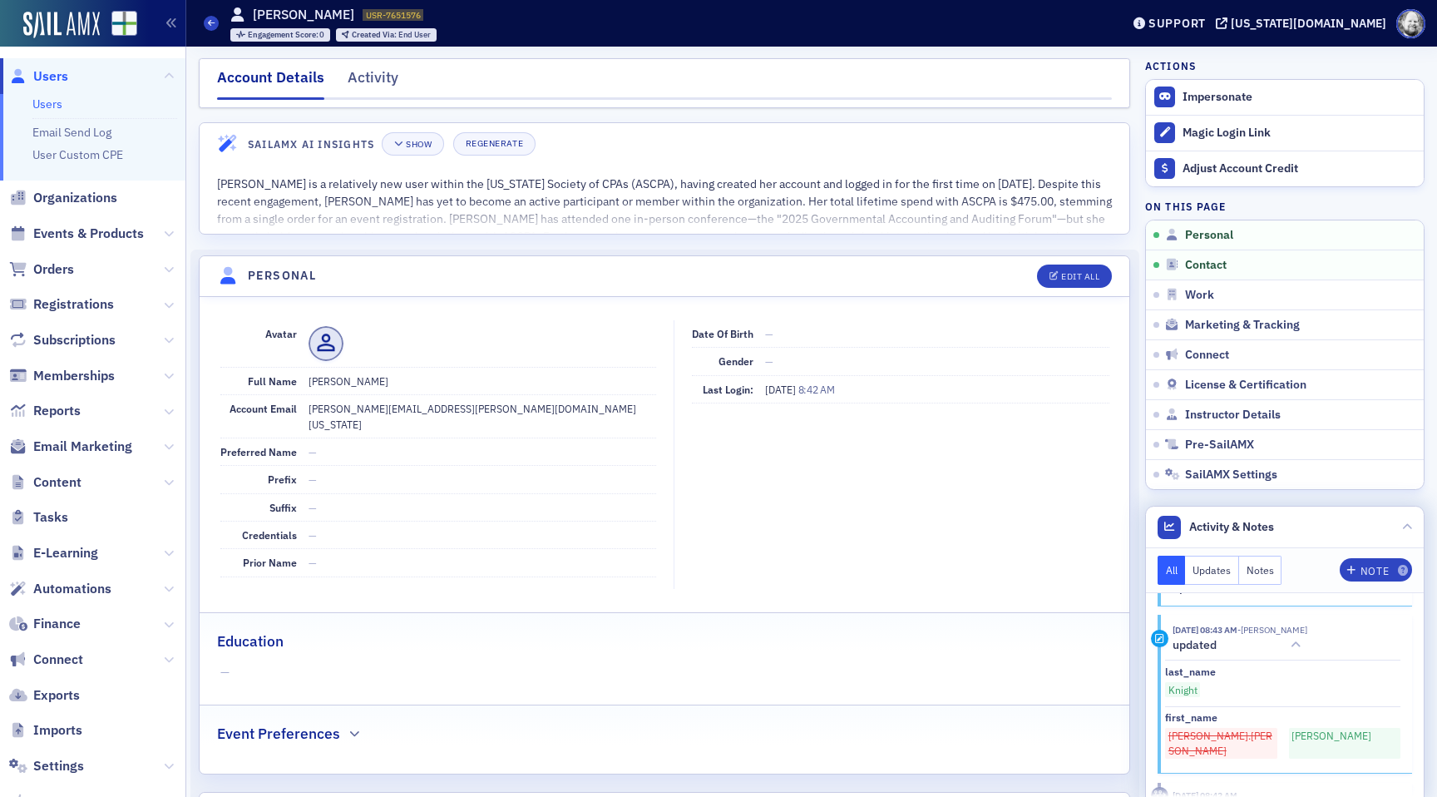
scroll to position [289, 0]
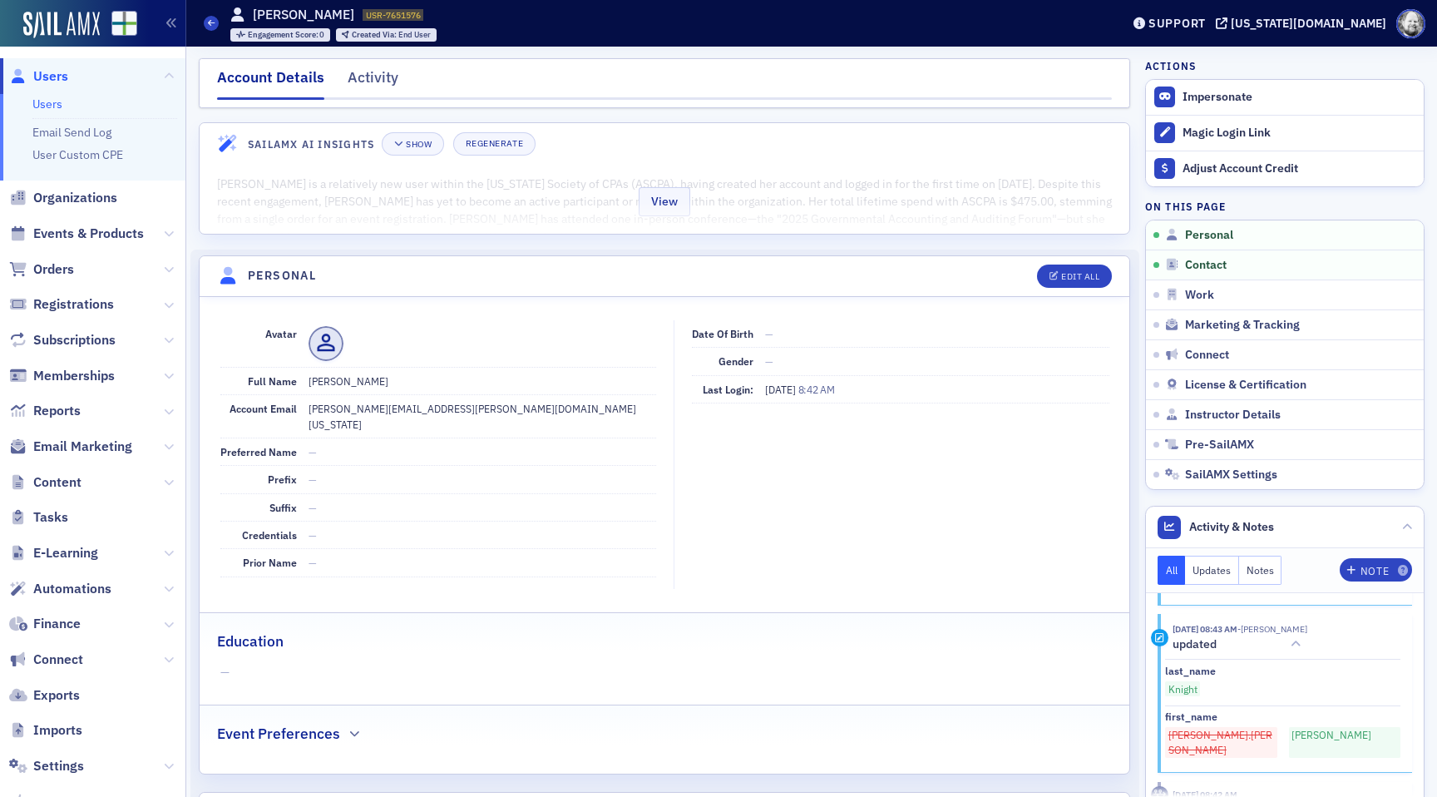
click at [840, 213] on div "View" at bounding box center [665, 199] width 930 height 70
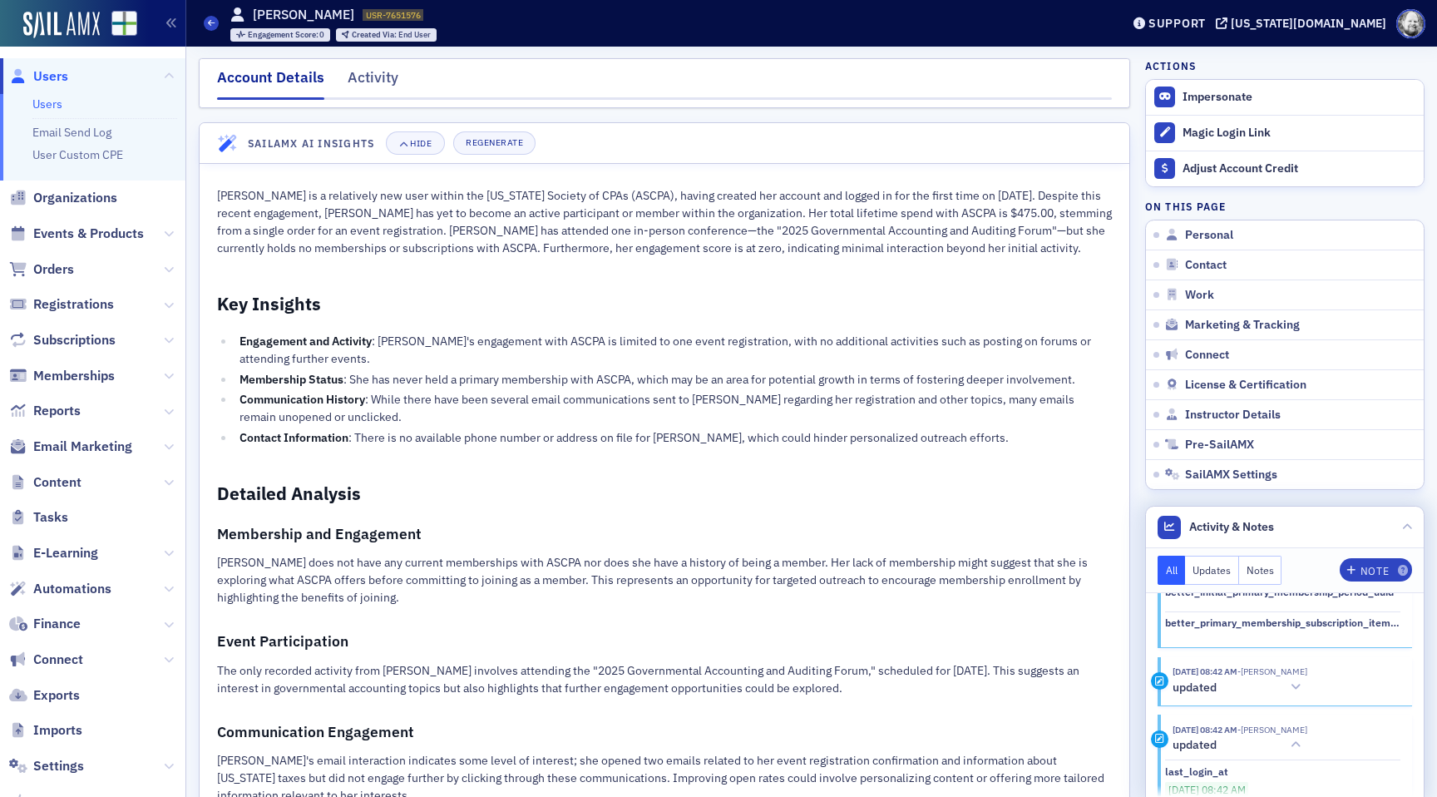
scroll to position [2894, 0]
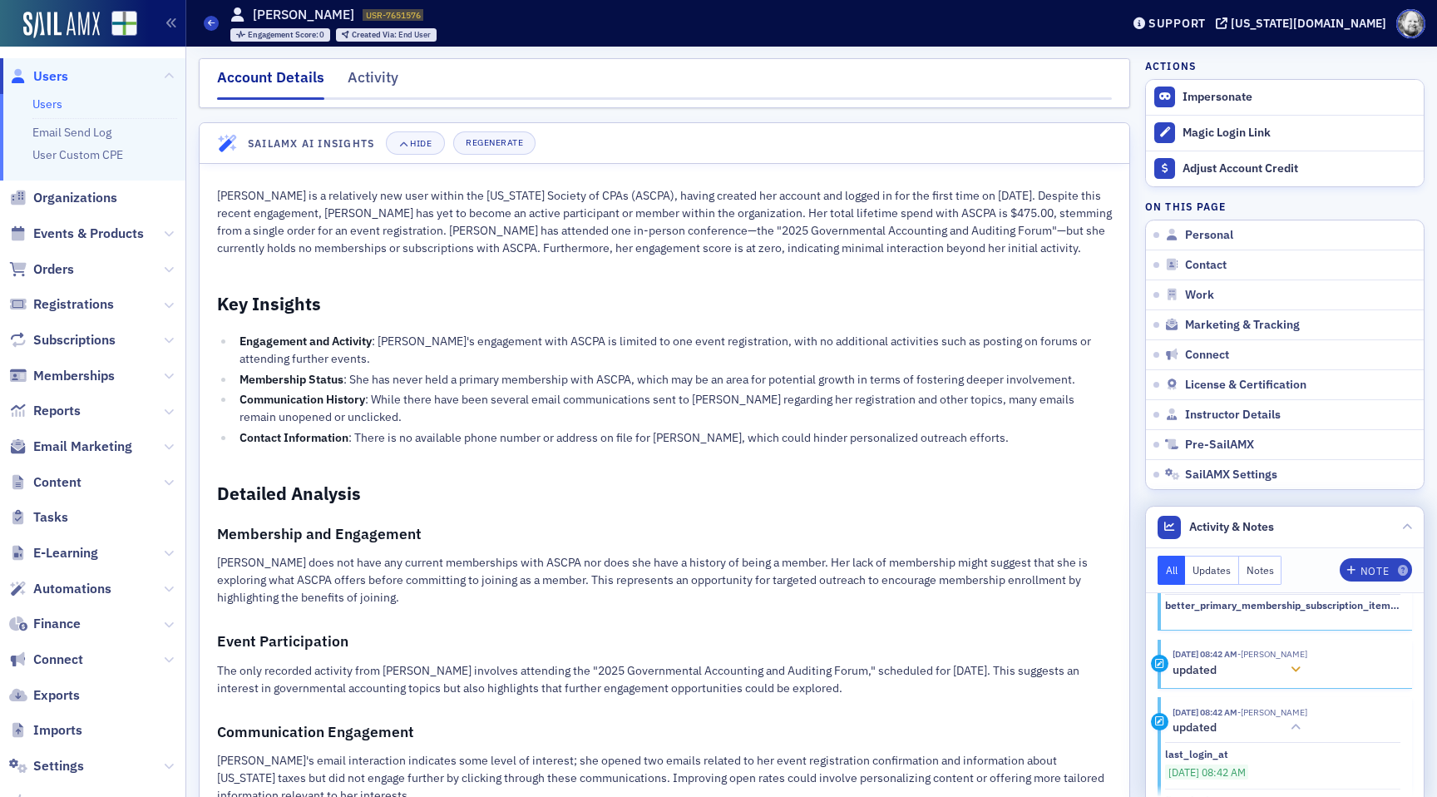
click at [1308, 648] on span "- [PERSON_NAME]" at bounding box center [1273, 654] width 70 height 12
click at [1308, 661] on div at bounding box center [1295, 669] width 23 height 17
click at [1308, 706] on span "- [PERSON_NAME]" at bounding box center [1273, 712] width 70 height 12
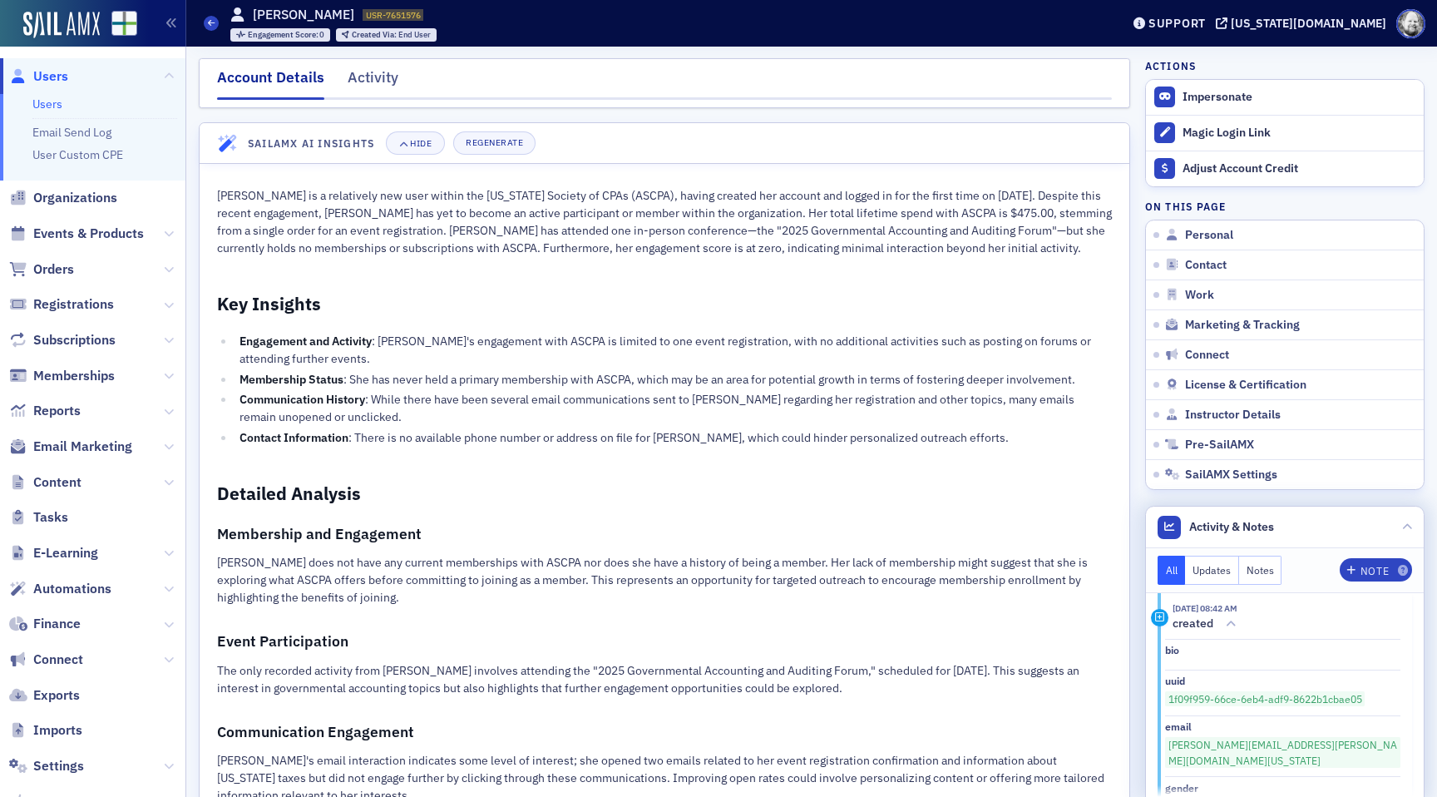
scroll to position [536, 0]
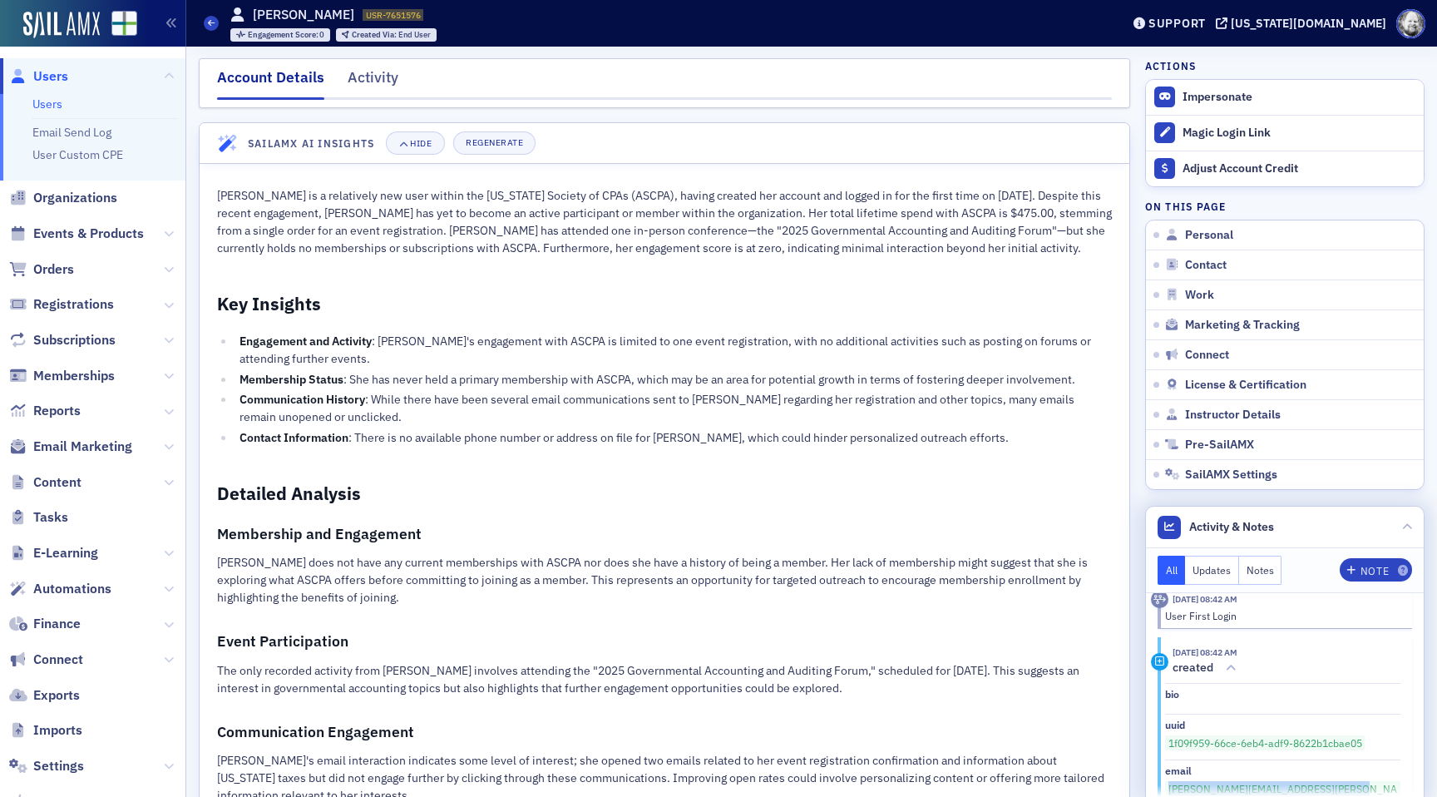
drag, startPoint x: 1171, startPoint y: 772, endPoint x: 1355, endPoint y: 775, distance: 183.9
click at [1356, 781] on div "[PERSON_NAME][EMAIL_ADDRESS][PERSON_NAME][DOMAIN_NAME][US_STATE]" at bounding box center [1282, 796] width 235 height 31
copy span "[PERSON_NAME][EMAIL_ADDRESS][PERSON_NAME][DOMAIN_NAME][US_STATE]"
click at [1408, 526] on icon at bounding box center [1408, 527] width 10 height 10
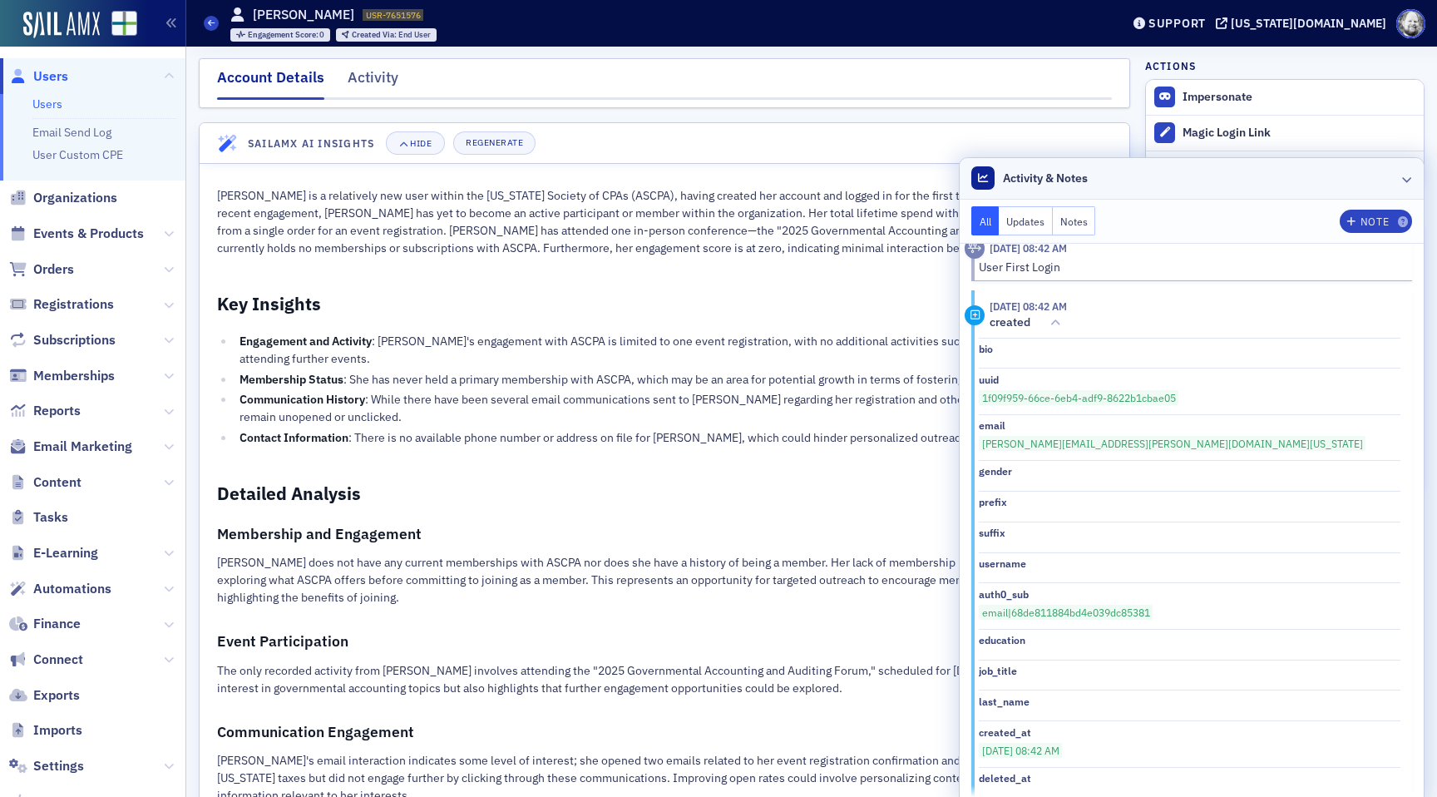
scroll to position [551, 0]
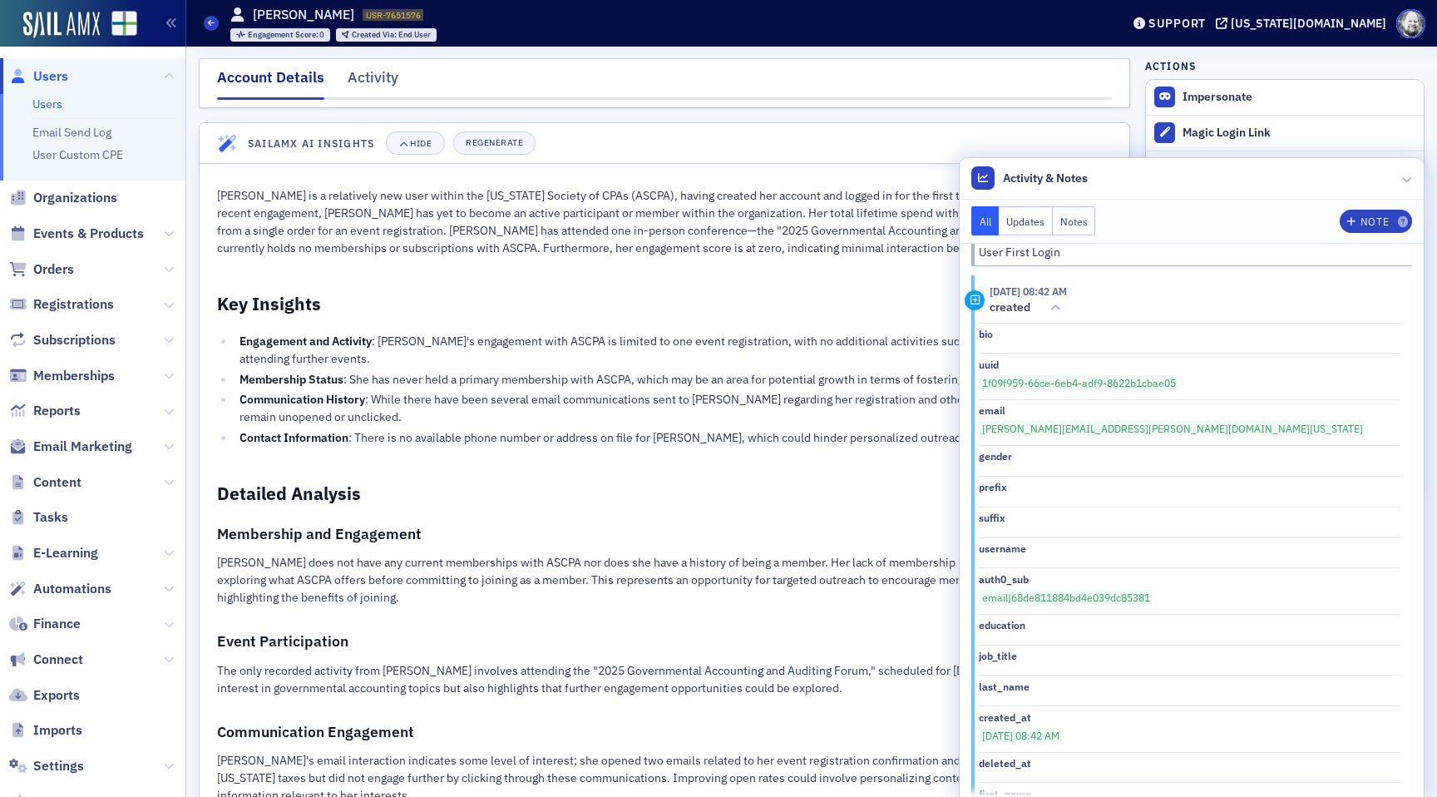
click at [507, 273] on div "[PERSON_NAME] is a relatively new user within the [US_STATE] Society of CPAs (A…" at bounding box center [664, 622] width 895 height 871
click at [1401, 187] on header "Activity & Notes" at bounding box center [1192, 179] width 464 height 42
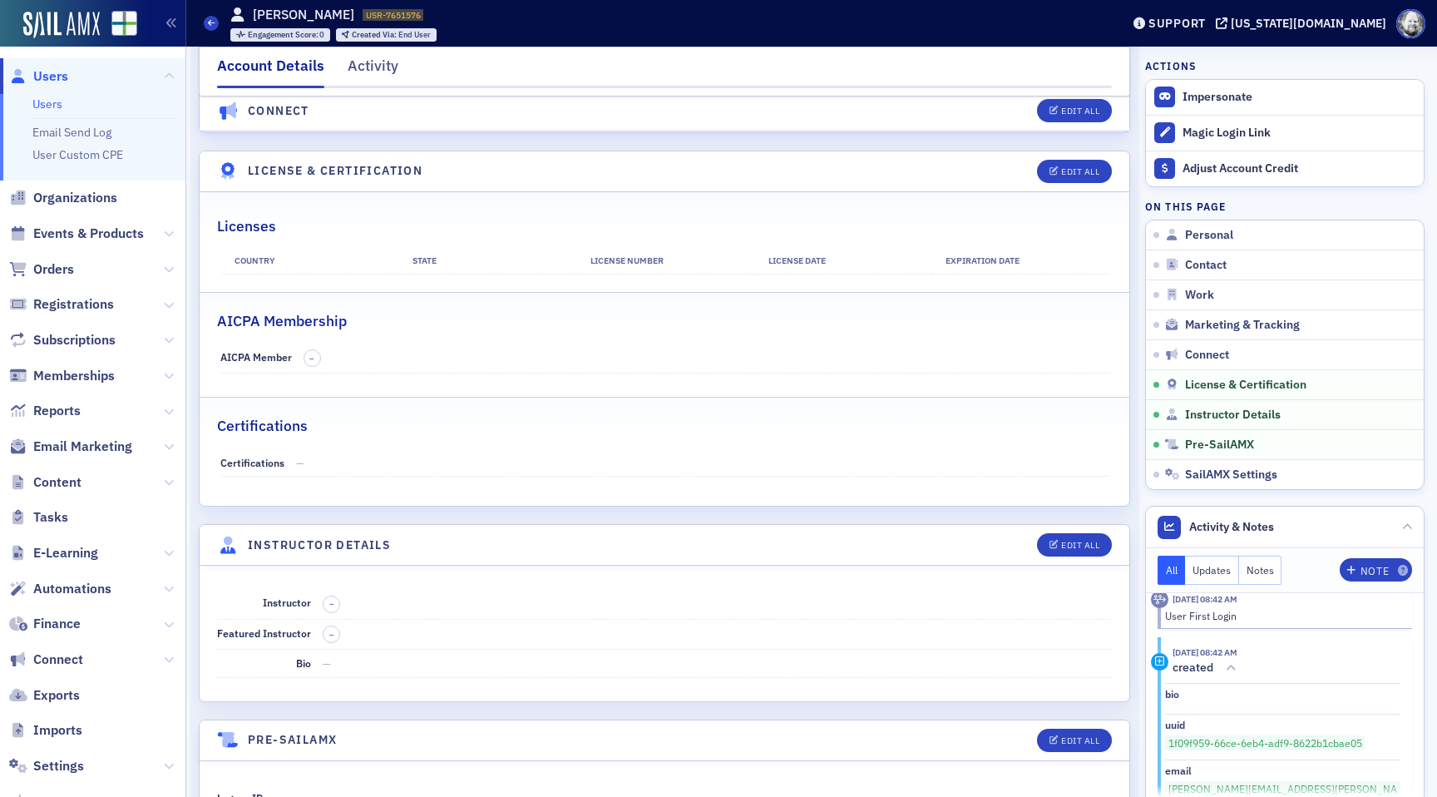
scroll to position [3382, 0]
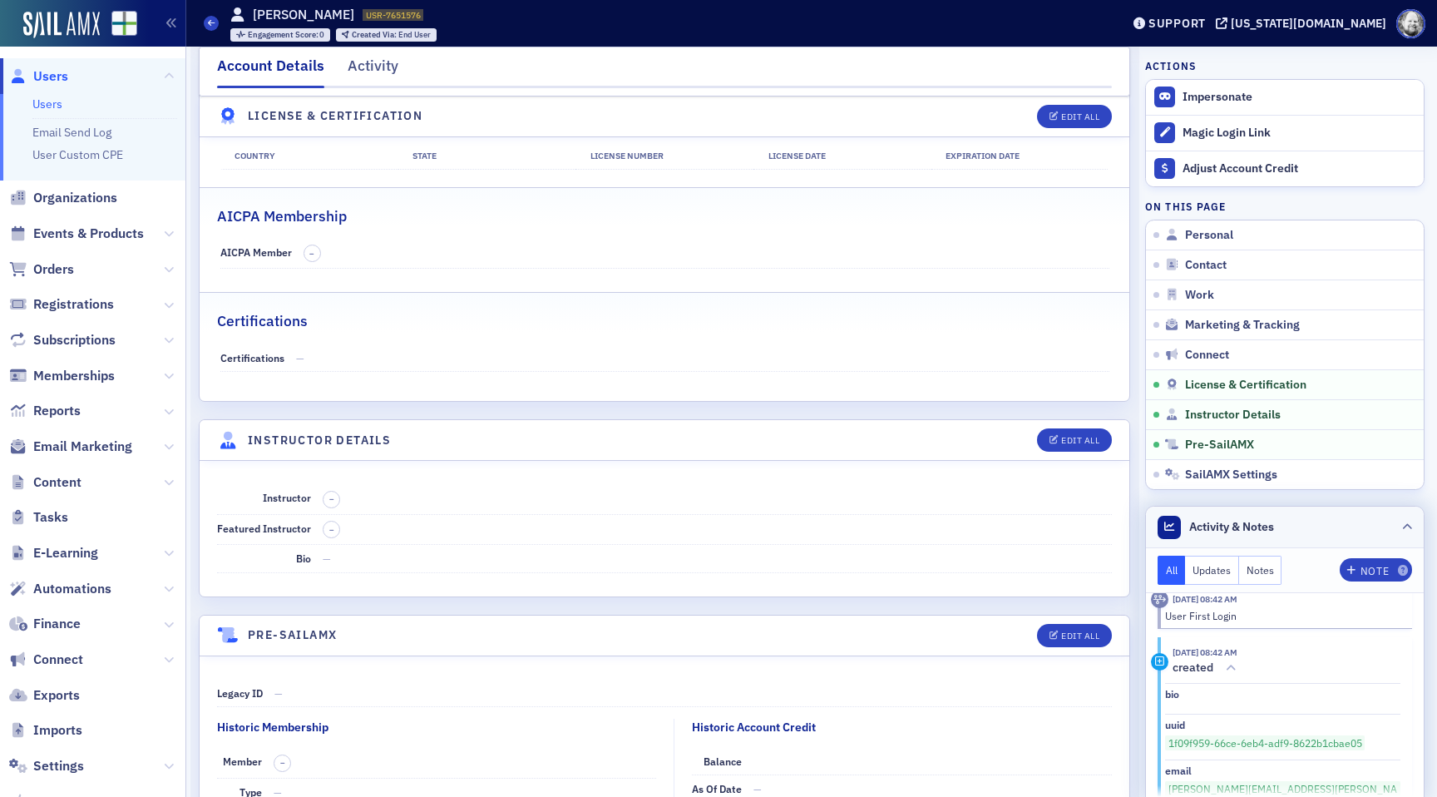
click at [1416, 515] on header "Activity & Notes" at bounding box center [1285, 528] width 278 height 42
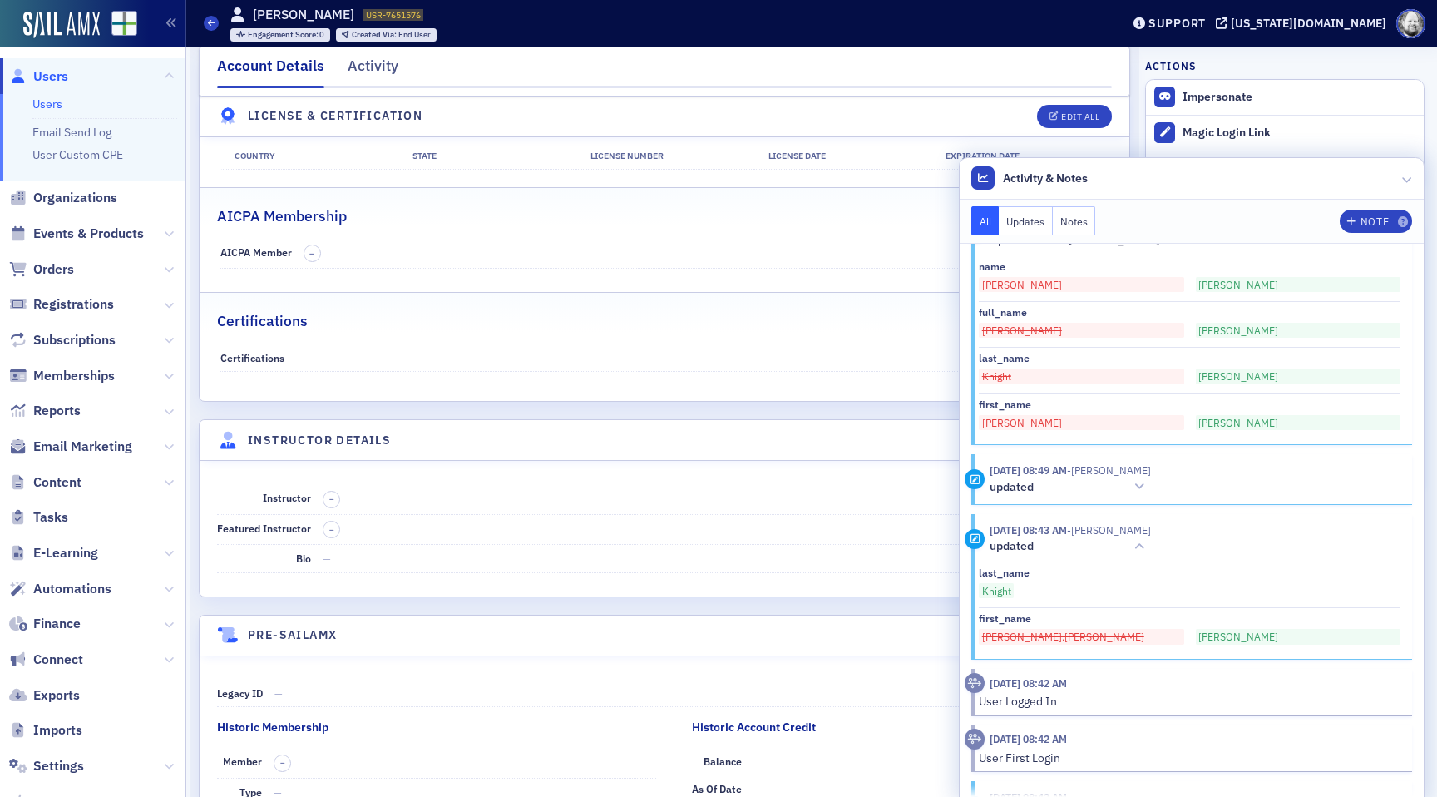
scroll to position [0, 0]
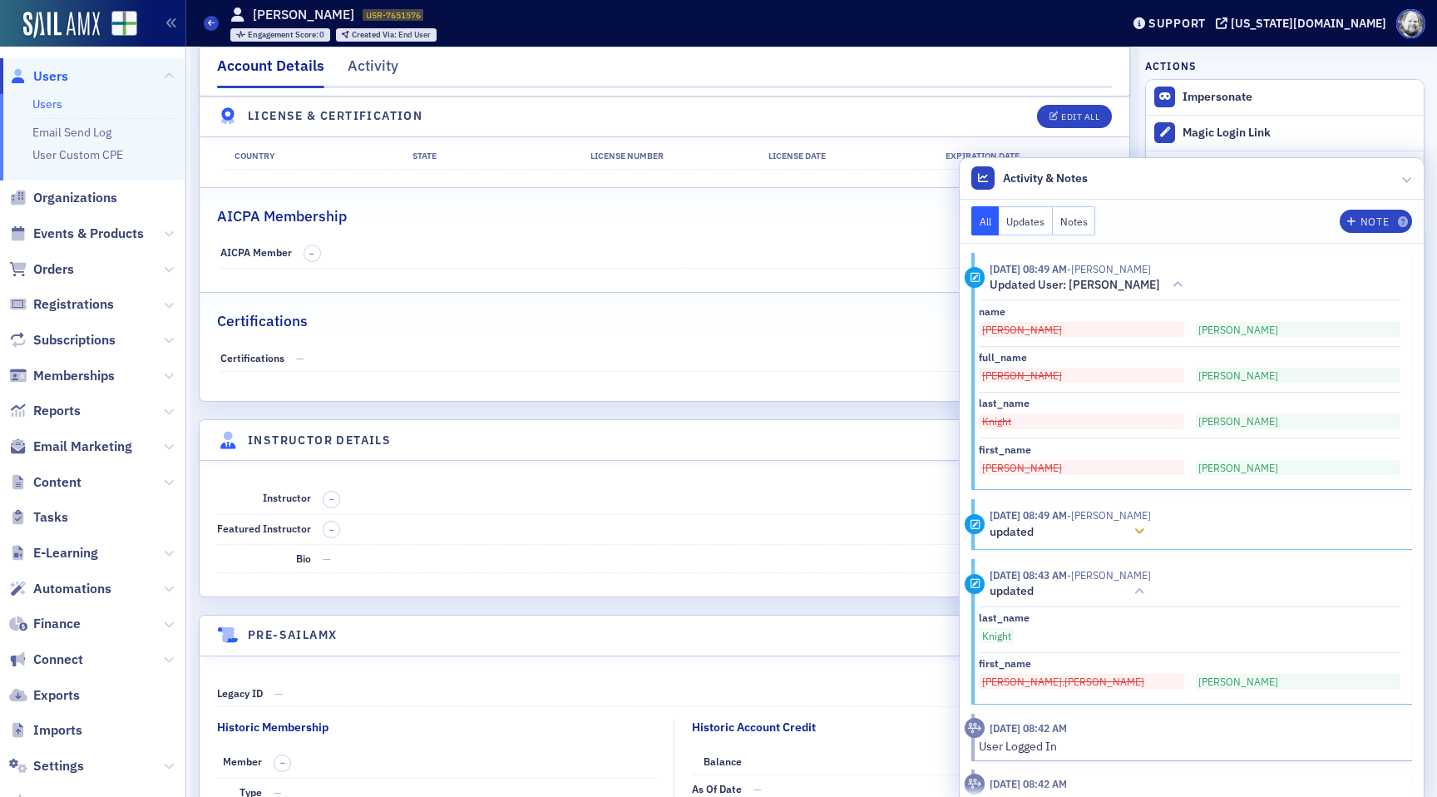
click at [1145, 528] on icon at bounding box center [1140, 532] width 10 height 12
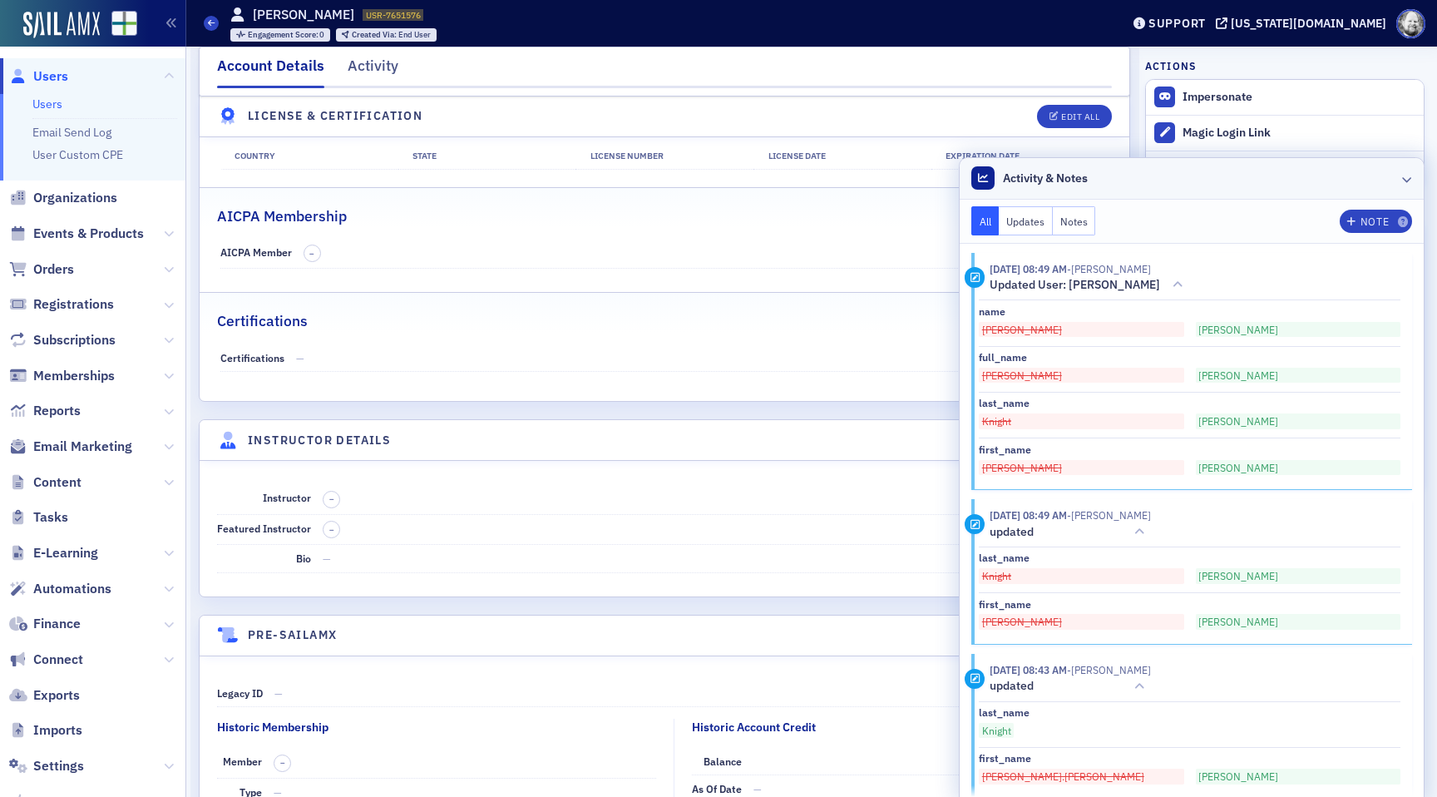
click at [1401, 176] on header "Activity & Notes" at bounding box center [1192, 179] width 464 height 42
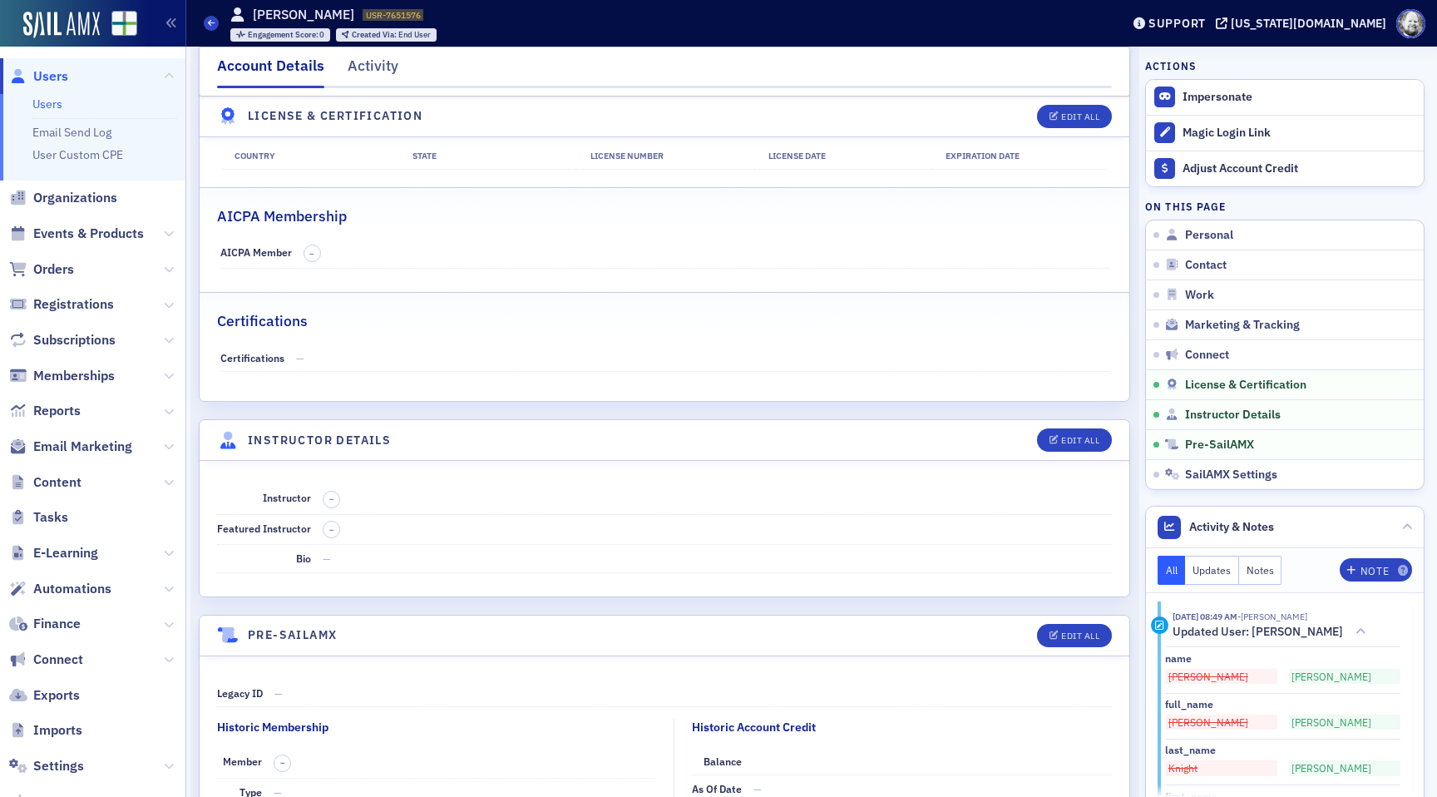
scroll to position [3636, 0]
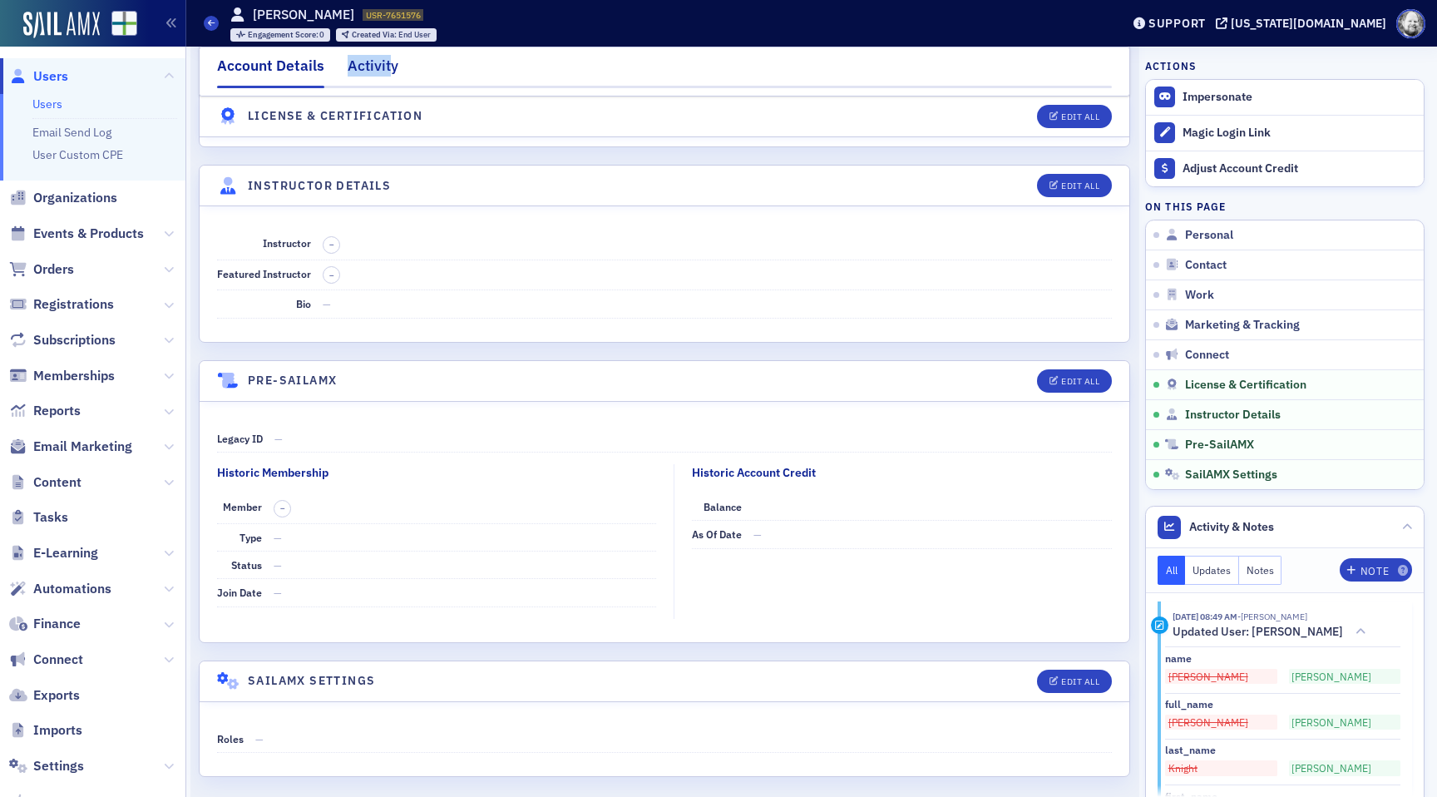
click at [393, 55] on div "Activity" at bounding box center [373, 70] width 51 height 31
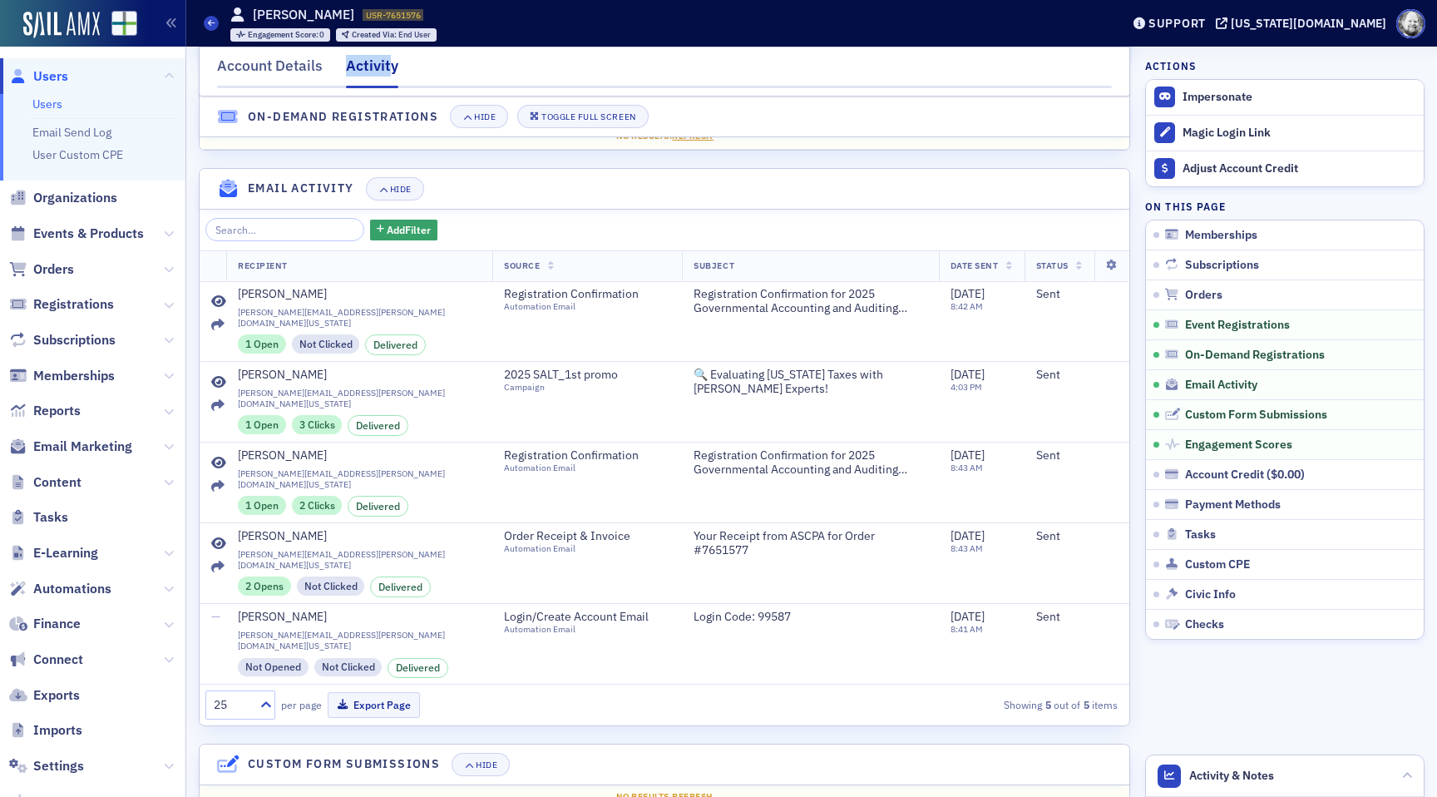
scroll to position [702, 0]
click at [218, 299] on icon at bounding box center [218, 304] width 15 height 13
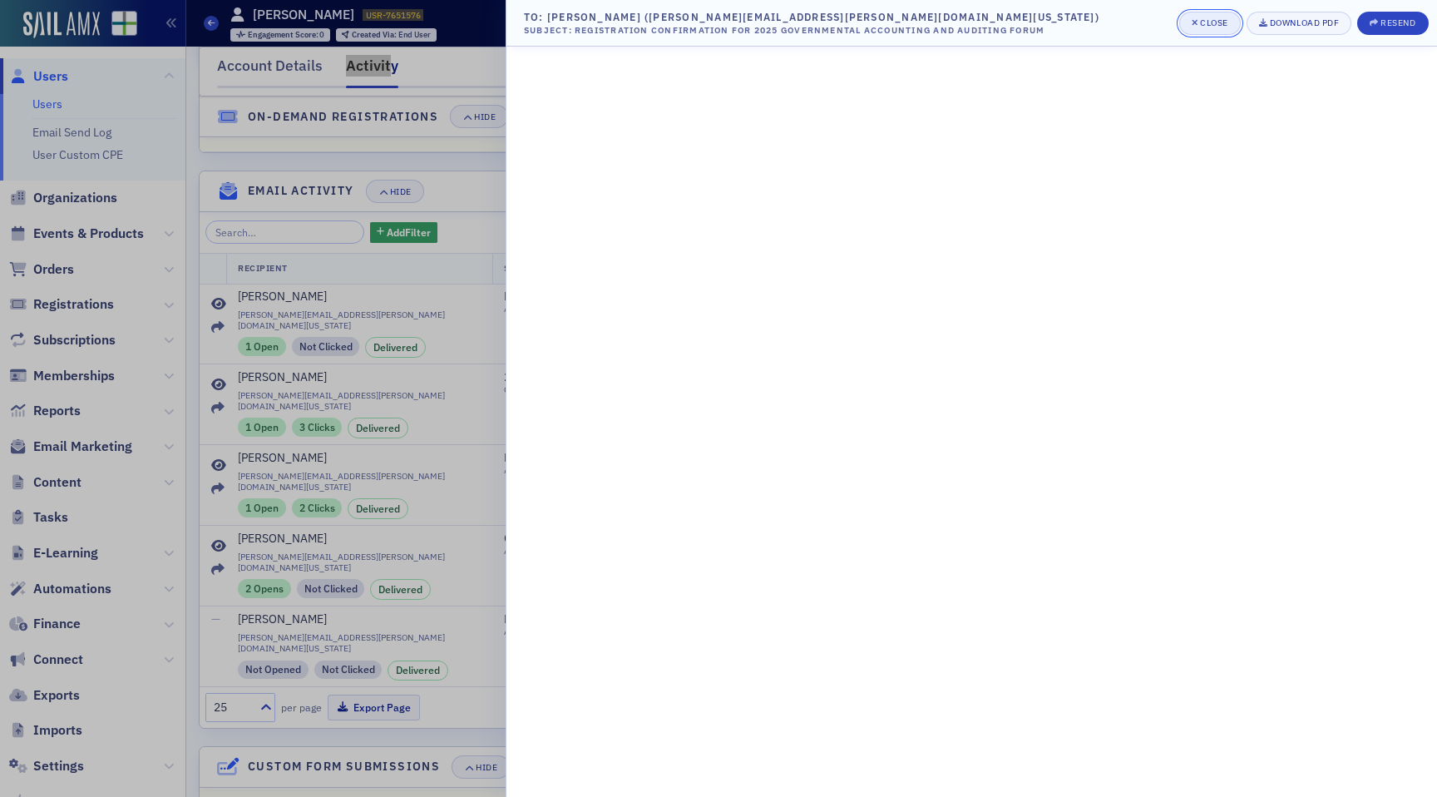
click at [1220, 22] on div "Close" at bounding box center [1214, 22] width 28 height 9
